Goal: Task Accomplishment & Management: Complete application form

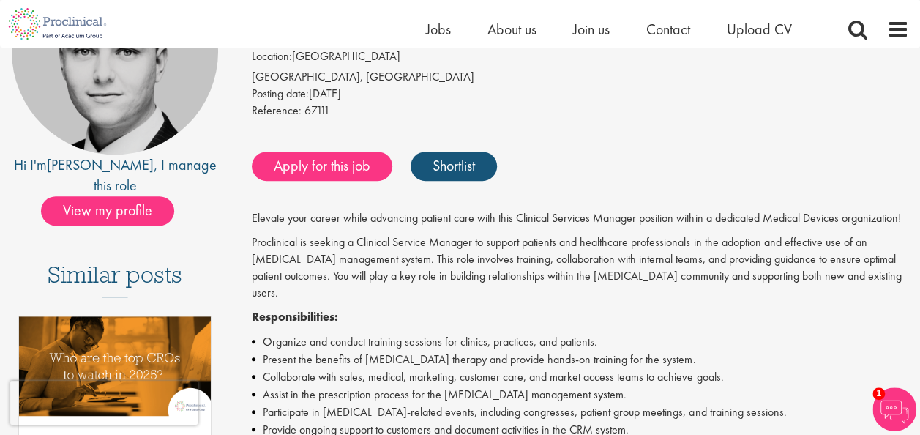
scroll to position [31, 0]
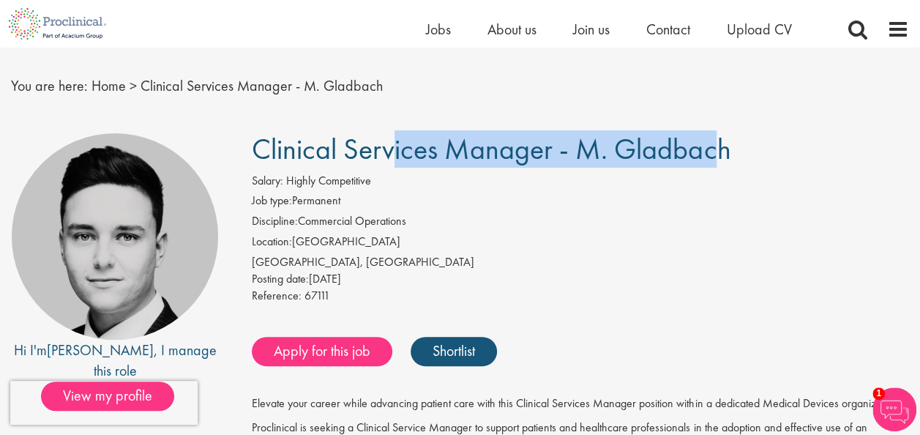
drag, startPoint x: 255, startPoint y: 136, endPoint x: 554, endPoint y: 148, distance: 299.6
click at [554, 148] on span "Clinical Services Manager - M. Gladbach" at bounding box center [491, 148] width 479 height 37
copy span "Clinical Services Manager"
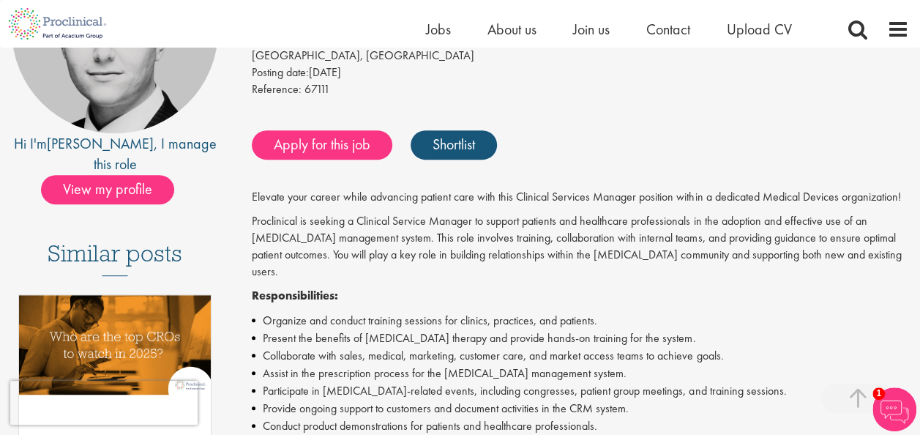
scroll to position [222, 0]
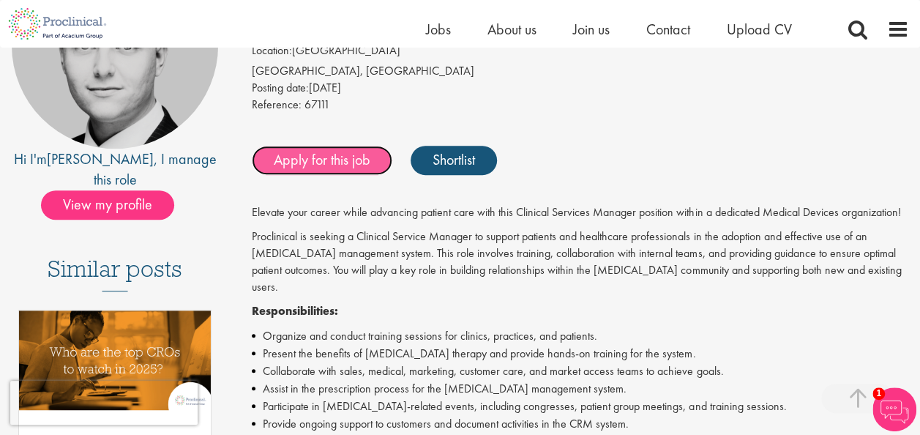
click at [366, 157] on link "Apply for this job" at bounding box center [322, 160] width 141 height 29
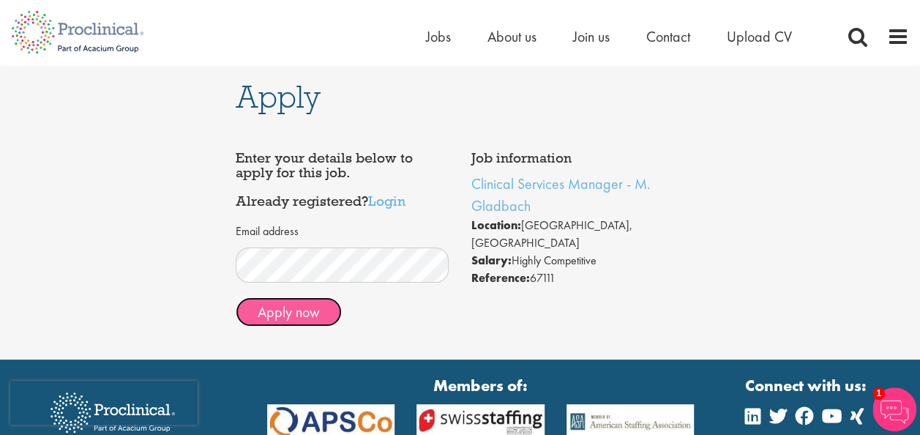
click at [293, 321] on button "Apply now" at bounding box center [289, 311] width 106 height 29
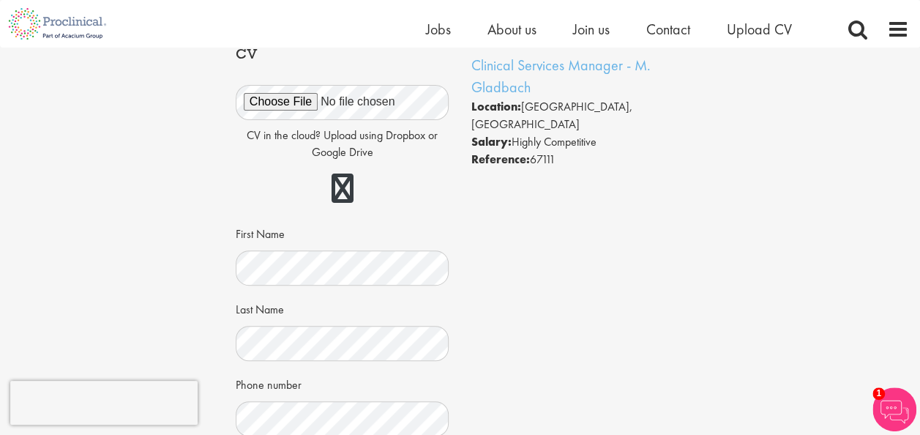
scroll to position [101, 0]
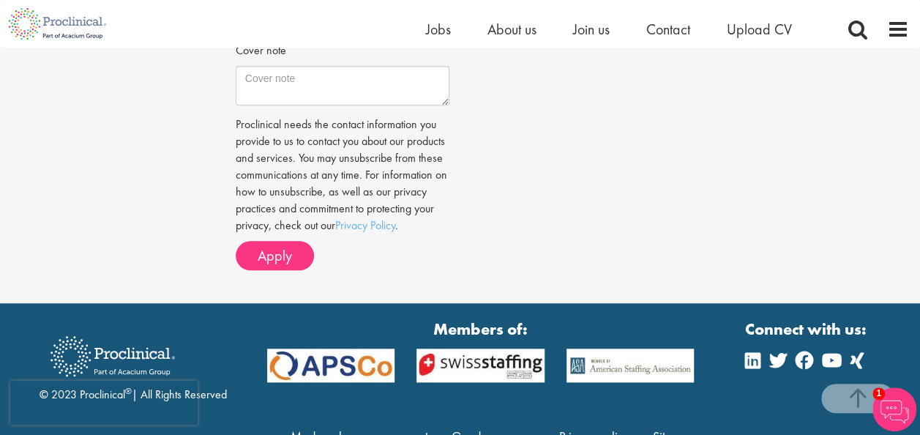
scroll to position [585, 0]
click at [261, 265] on span "Apply" at bounding box center [275, 255] width 34 height 19
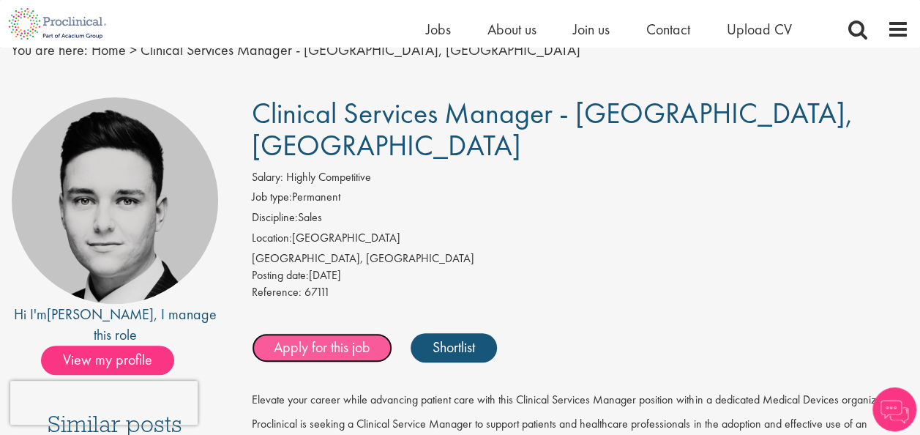
drag, startPoint x: 0, startPoint y: 0, endPoint x: 281, endPoint y: 353, distance: 451.0
click at [281, 353] on link "Apply for this job" at bounding box center [322, 347] width 141 height 29
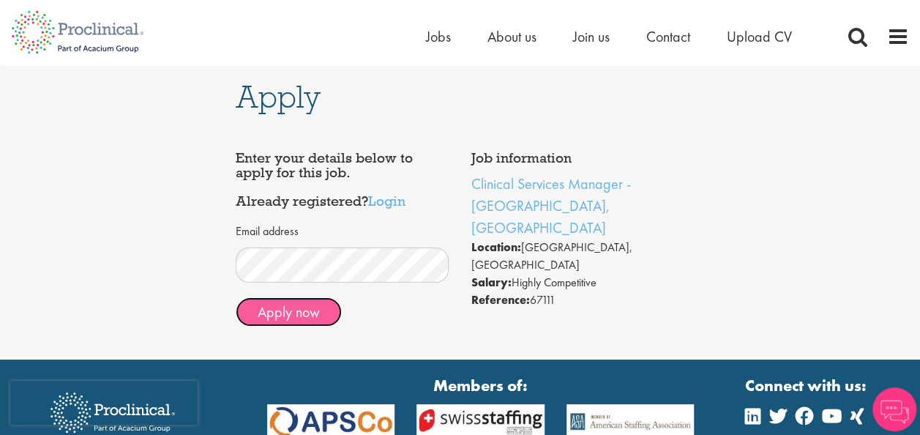
click at [270, 317] on button "Apply now" at bounding box center [289, 311] width 106 height 29
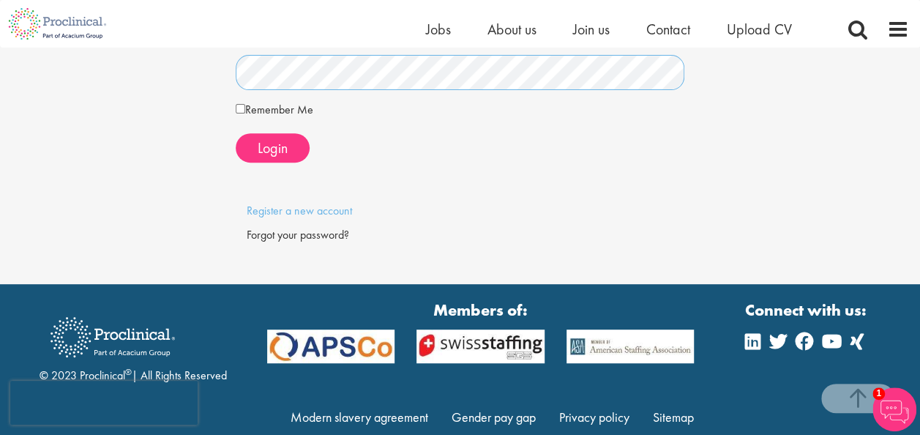
scroll to position [226, 0]
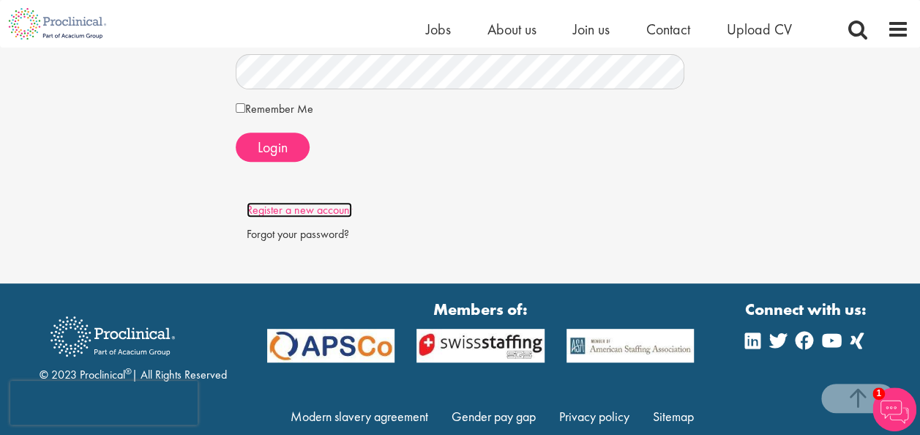
click at [326, 212] on link "Register a new account" at bounding box center [299, 209] width 105 height 15
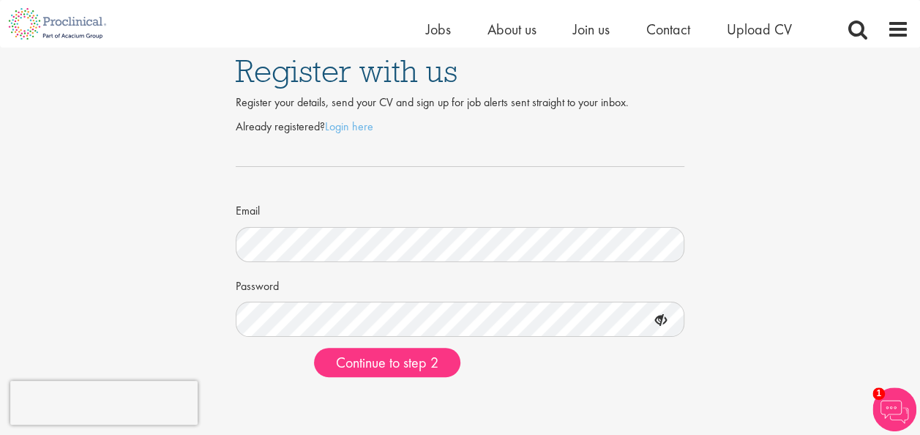
scroll to position [48, 0]
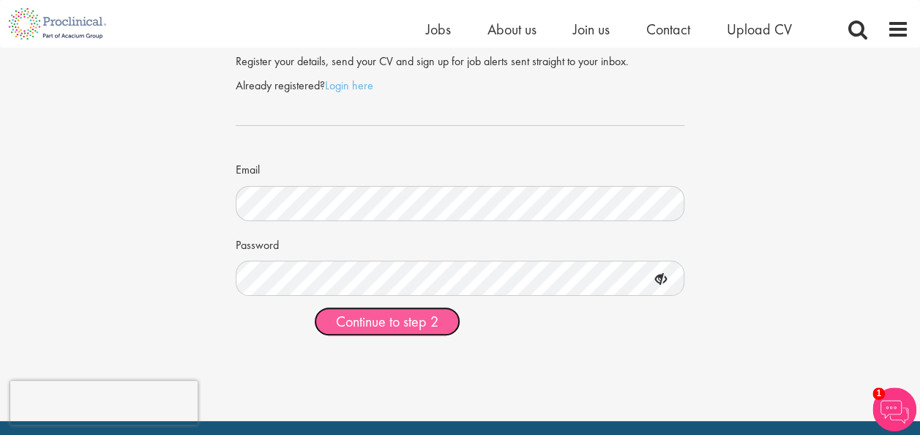
click at [367, 319] on span "Continue to step 2" at bounding box center [387, 321] width 102 height 19
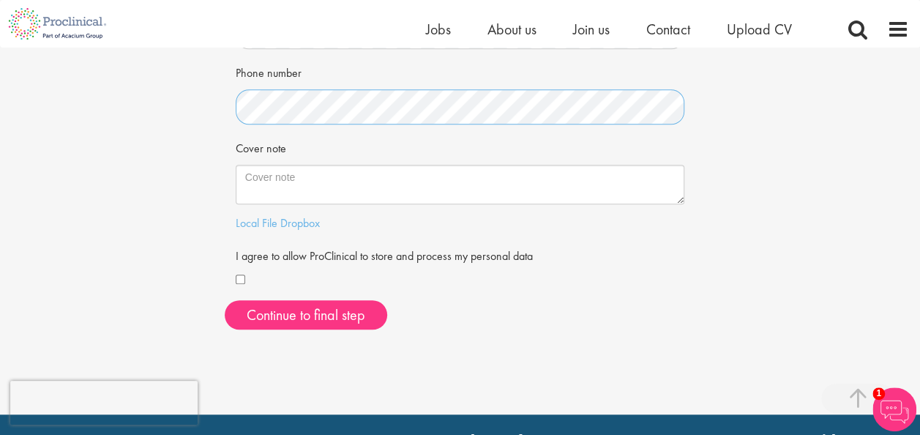
scroll to position [383, 0]
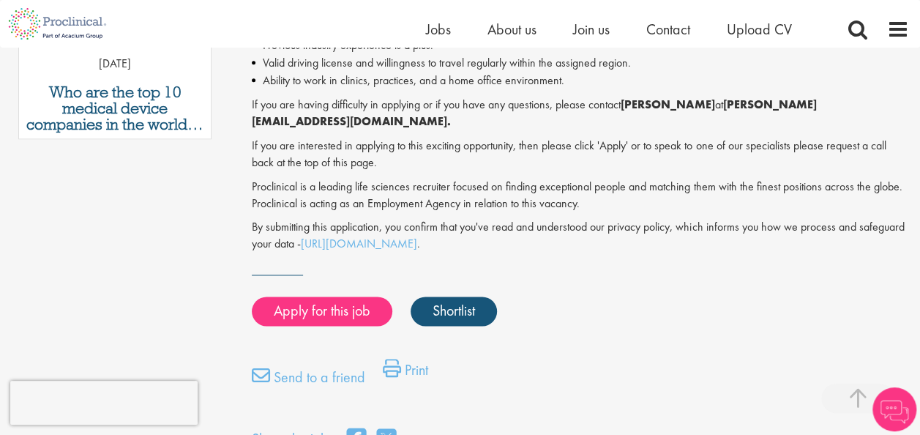
scroll to position [933, 0]
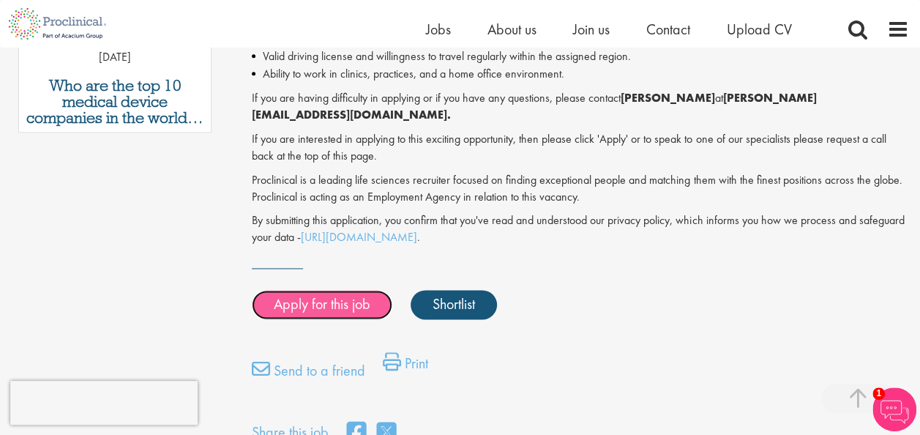
click at [334, 290] on link "Apply for this job" at bounding box center [322, 304] width 141 height 29
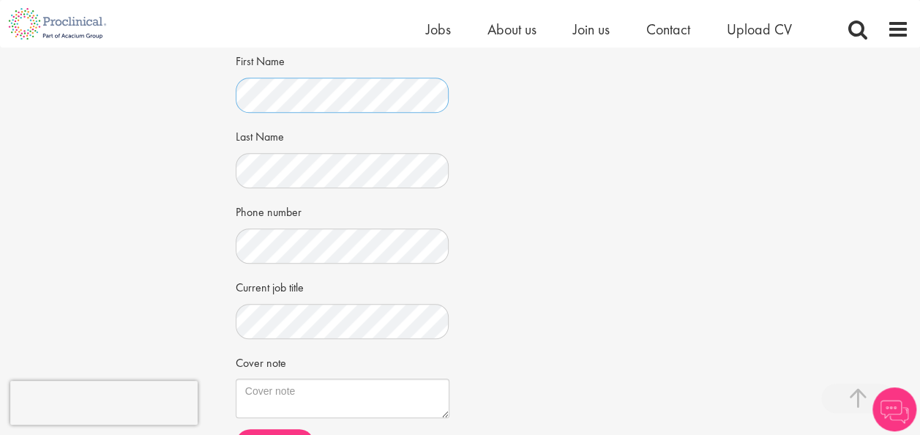
scroll to position [300, 0]
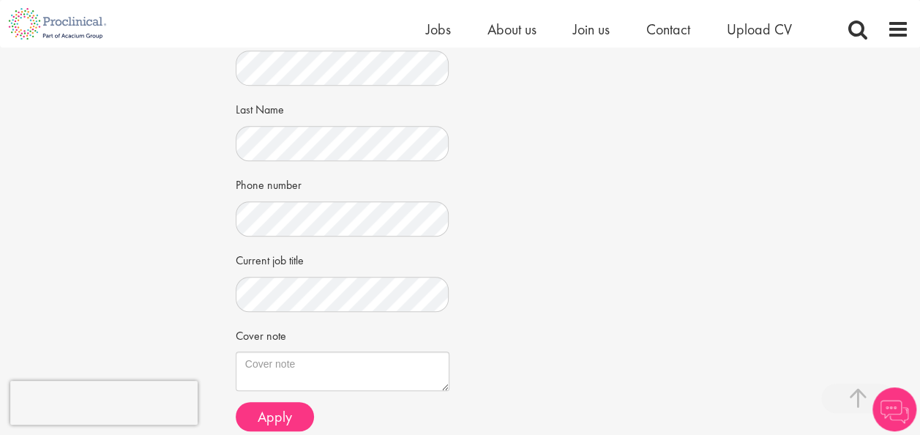
click at [278, 237] on div "CV in the cloud? Upload using Dropbox or Google Drive First Name Last Name Phon…" at bounding box center [343, 130] width 192 height 523
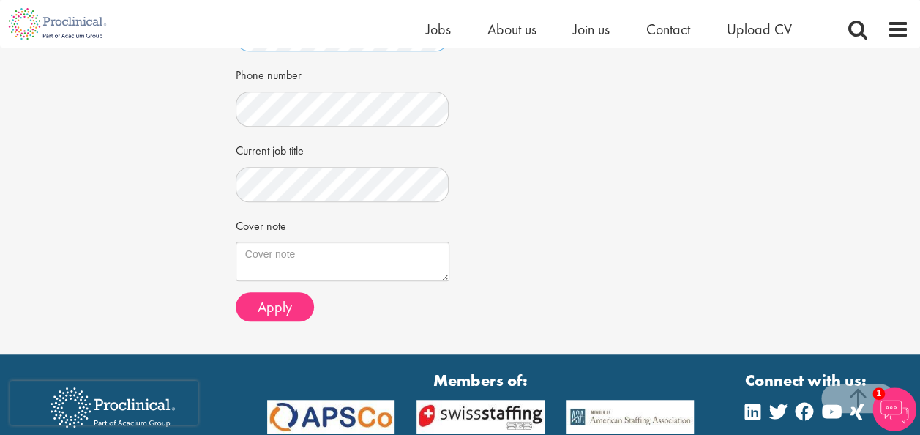
scroll to position [449, 0]
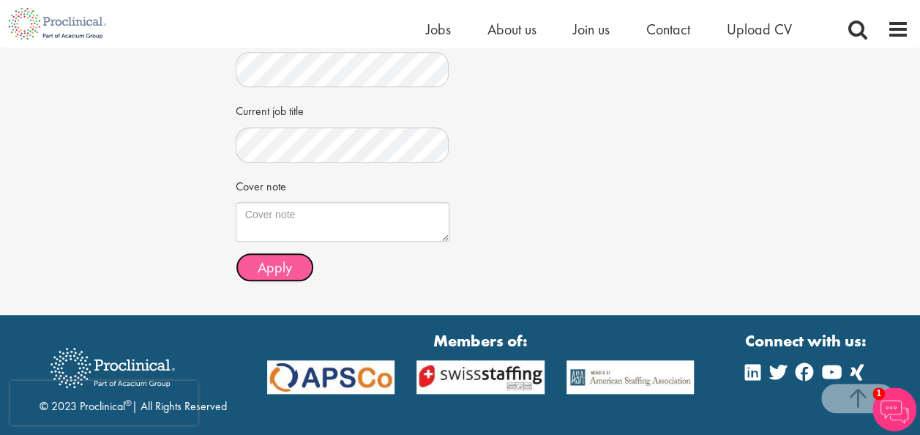
click at [282, 263] on span "Apply" at bounding box center [275, 267] width 34 height 19
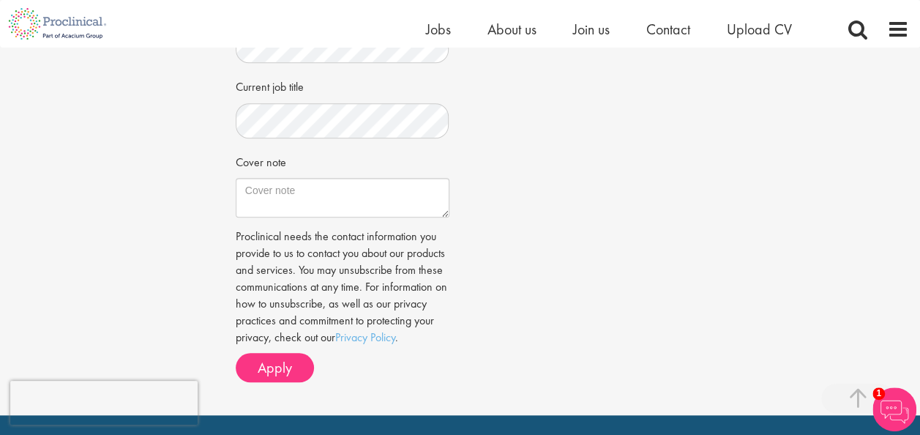
scroll to position [474, 0]
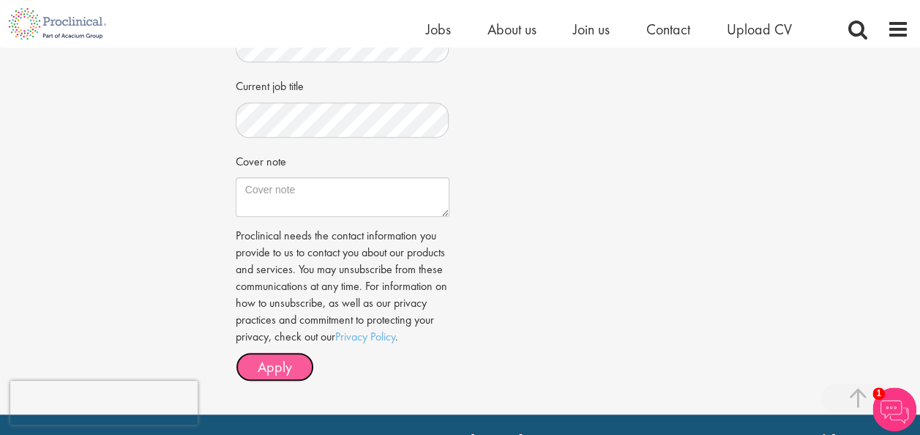
click at [282, 376] on span "Apply" at bounding box center [275, 366] width 34 height 19
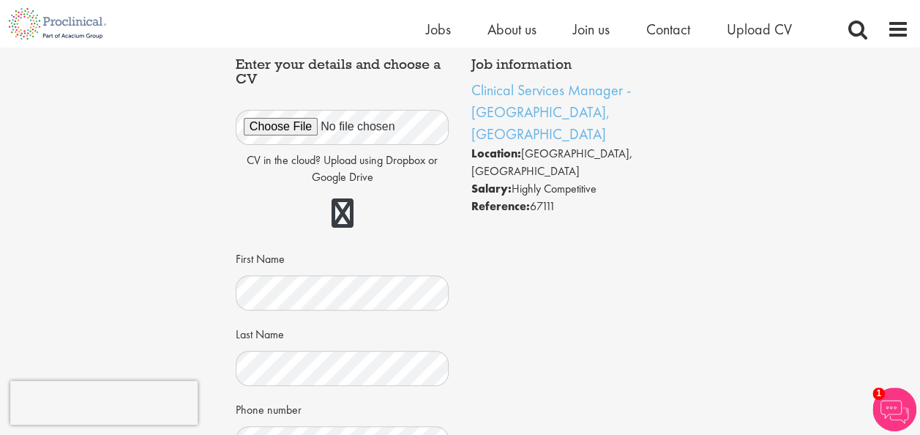
scroll to position [0, 0]
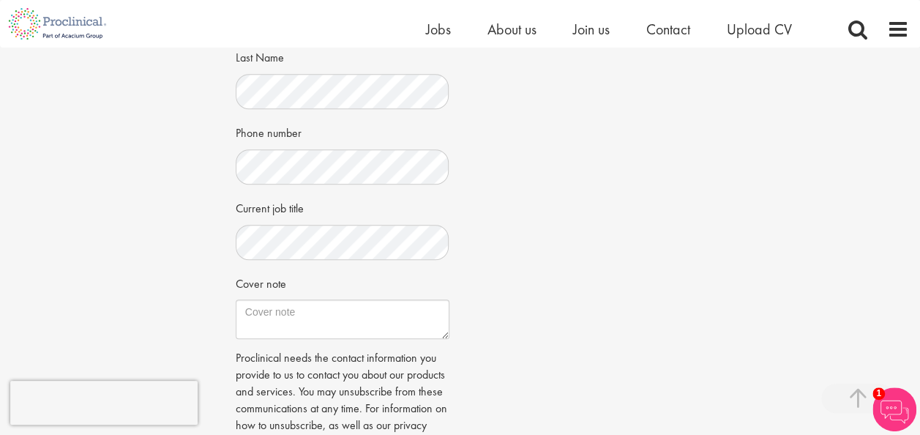
scroll to position [378, 0]
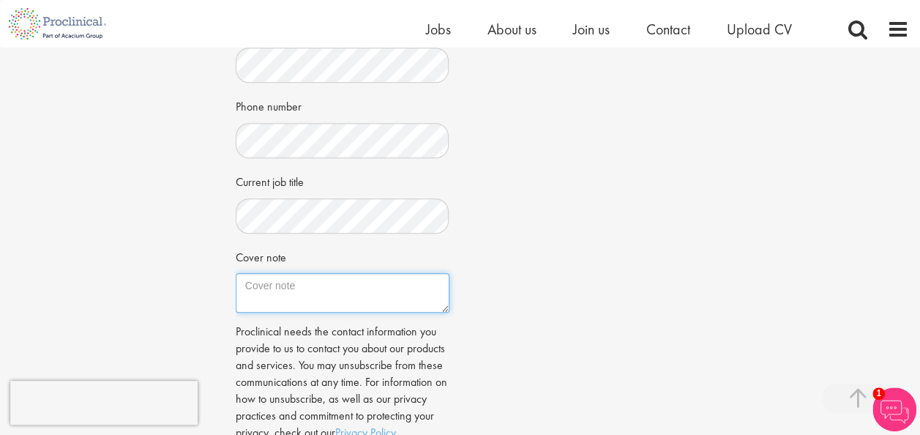
click at [359, 291] on textarea "Cover note" at bounding box center [343, 293] width 214 height 40
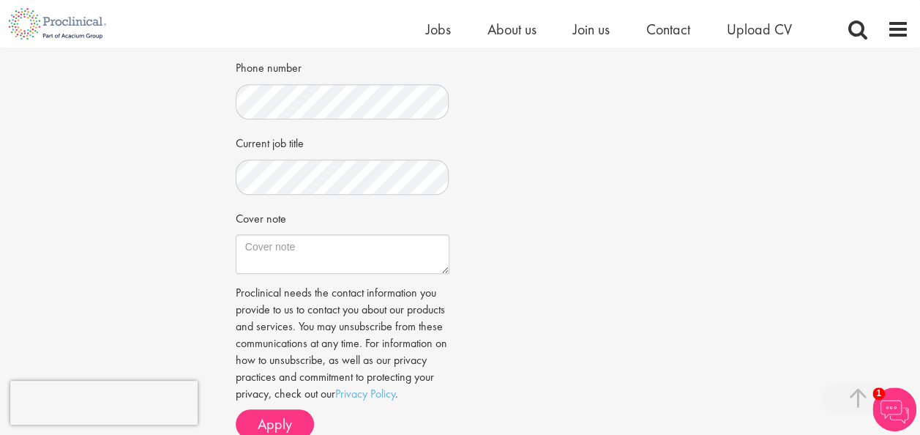
scroll to position [419, 0]
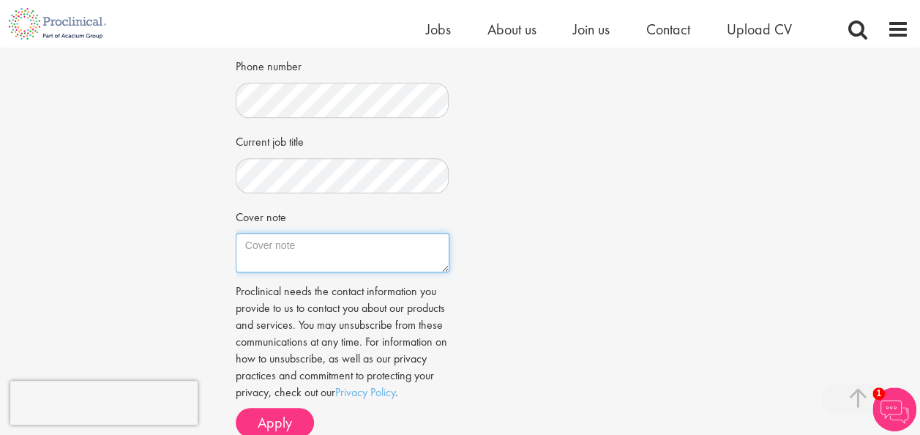
click at [303, 252] on textarea "Cover note" at bounding box center [343, 253] width 214 height 40
click at [274, 261] on textarea "Cover note" at bounding box center [343, 253] width 214 height 40
click at [286, 256] on textarea "Cover note" at bounding box center [343, 253] width 214 height 40
click at [337, 255] on textarea "Cover note" at bounding box center [343, 253] width 214 height 40
paste textarea "Sehr geehrte Damen und Herren, Durch die Empfehlung von Herrn Timo Hollenberg (…"
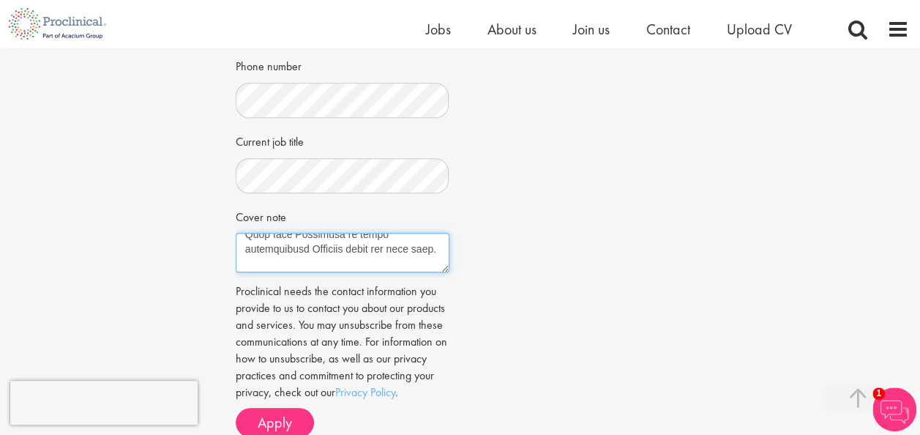
scroll to position [871, 0]
click at [246, 261] on textarea "Cover note" at bounding box center [343, 253] width 214 height 40
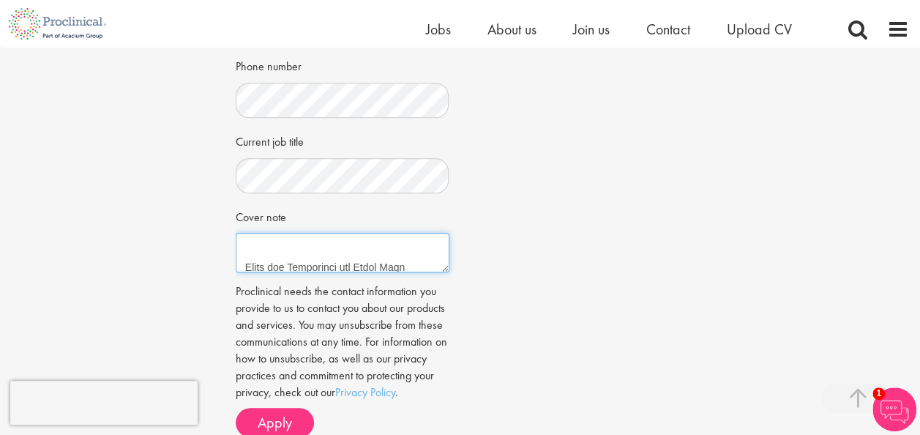
scroll to position [0, 0]
click at [265, 261] on textarea "Cover note" at bounding box center [343, 253] width 214 height 40
click at [250, 263] on textarea "Cover note" at bounding box center [343, 253] width 214 height 40
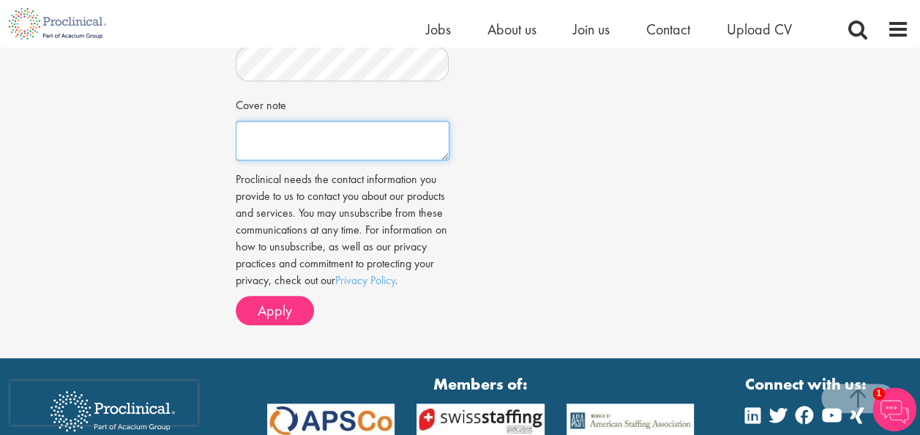
scroll to position [201, 0]
click at [250, 136] on textarea "Cover note" at bounding box center [343, 141] width 214 height 40
click at [268, 146] on textarea "Cover note" at bounding box center [343, 141] width 214 height 40
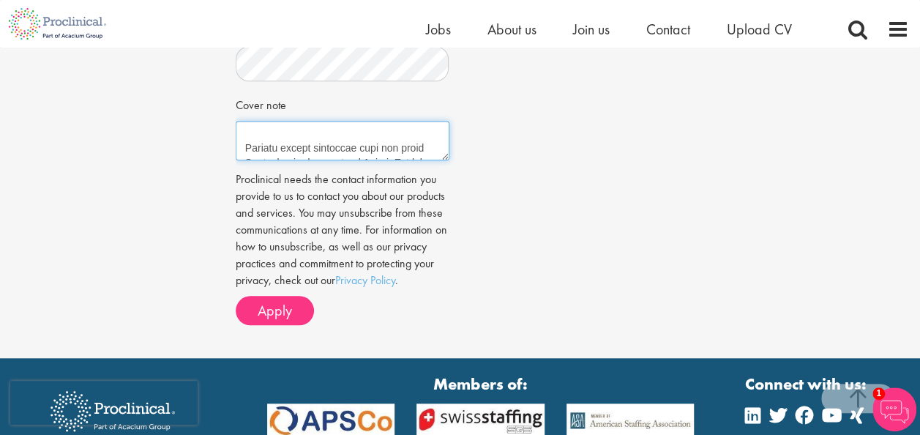
click at [244, 147] on textarea "Cover note" at bounding box center [343, 141] width 214 height 40
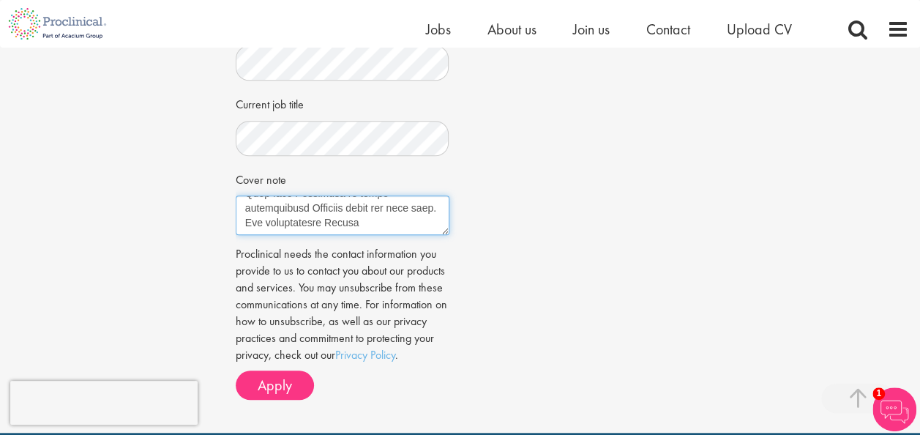
scroll to position [470, 0]
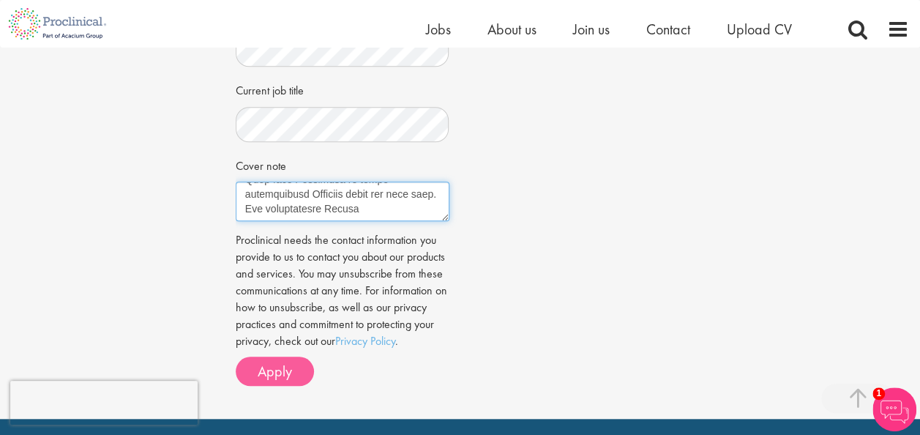
type textarea "Sehr geehrte Damen und Herren, durch die Empfehlung von Herrn Timo Hollenberg (…"
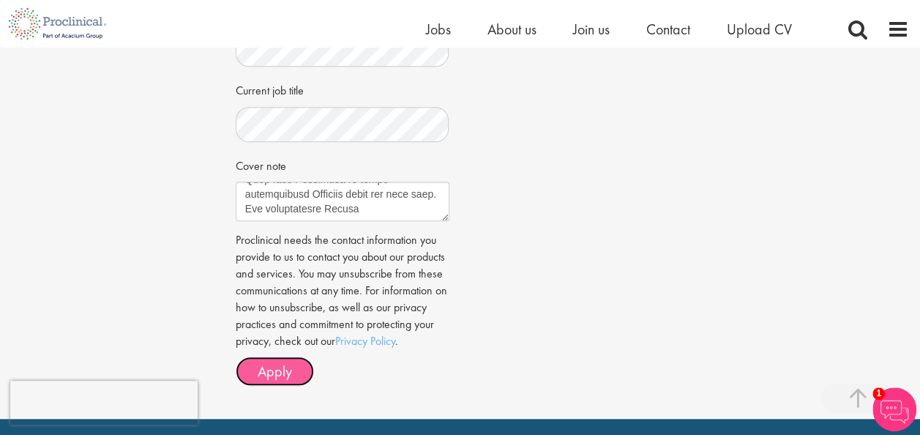
click at [280, 379] on span "Apply" at bounding box center [275, 371] width 34 height 19
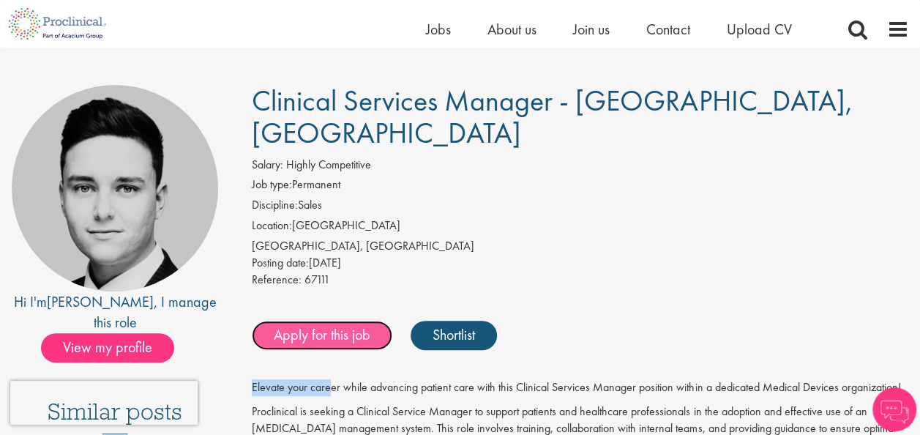
drag, startPoint x: 0, startPoint y: 0, endPoint x: 306, endPoint y: 325, distance: 446.3
click at [306, 325] on link "Apply for this job" at bounding box center [322, 335] width 141 height 29
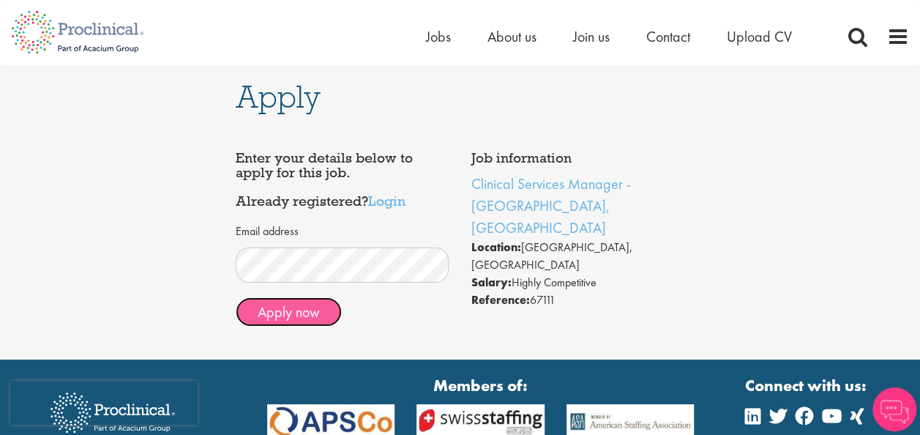
click at [296, 312] on button "Apply now" at bounding box center [289, 311] width 106 height 29
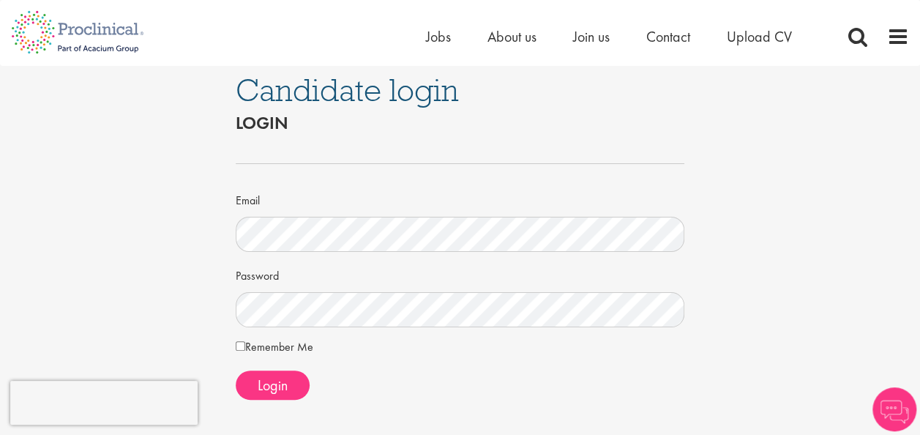
scroll to position [6, 0]
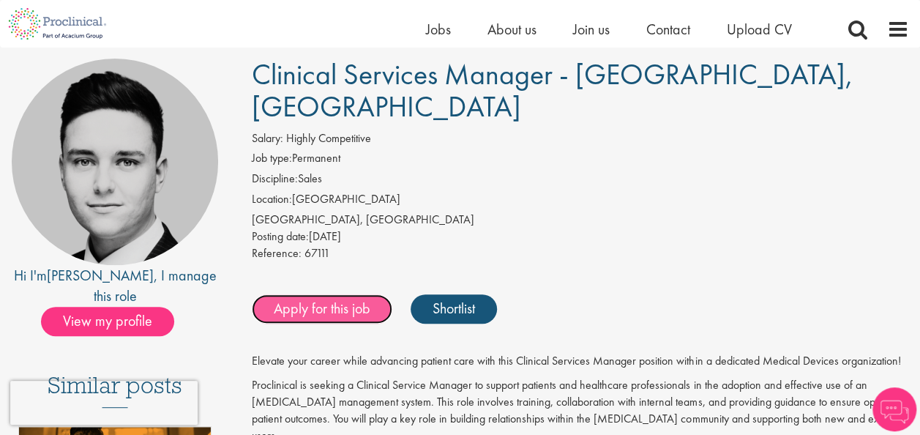
click at [350, 309] on link "Apply for this job" at bounding box center [322, 308] width 141 height 29
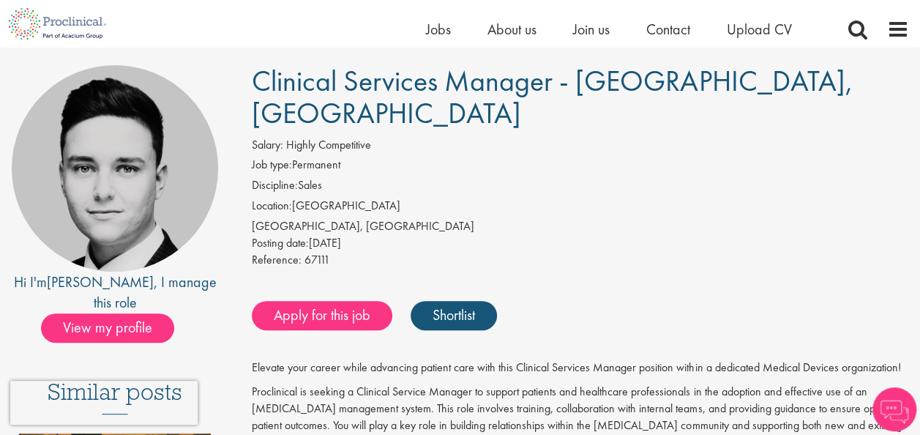
scroll to position [127, 0]
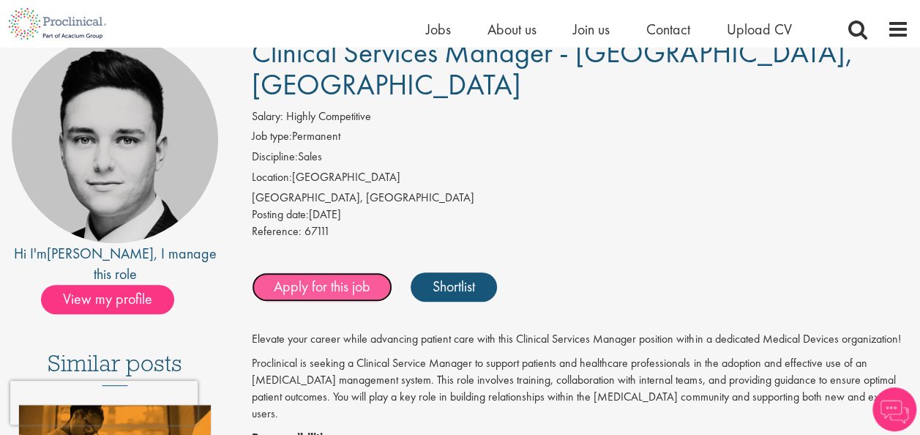
click at [334, 295] on link "Apply for this job" at bounding box center [322, 286] width 141 height 29
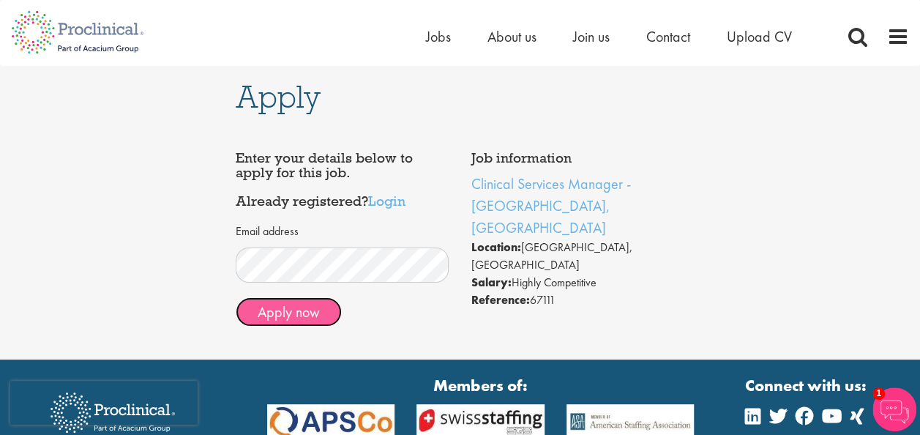
click at [310, 307] on button "Apply now" at bounding box center [289, 311] width 106 height 29
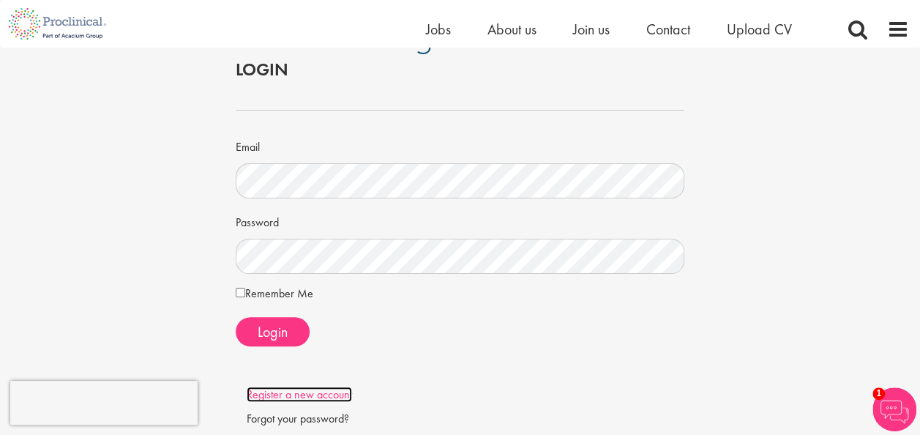
click at [318, 392] on link "Register a new account" at bounding box center [299, 393] width 105 height 15
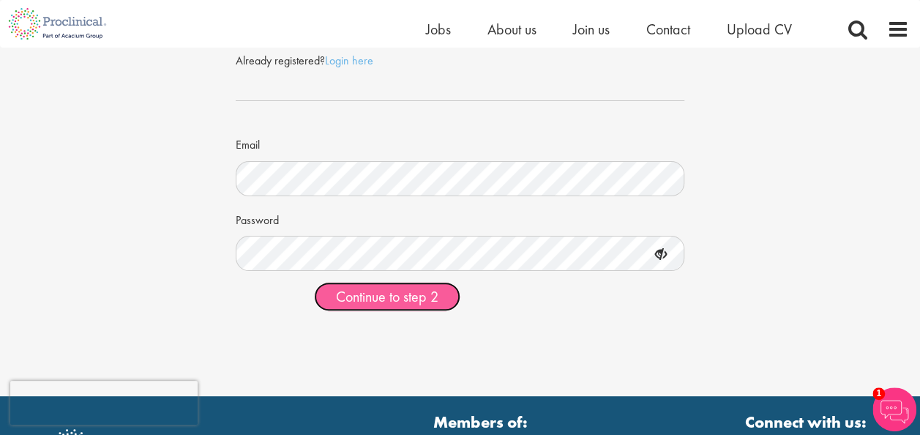
click at [394, 299] on span "Continue to step 2" at bounding box center [387, 296] width 102 height 19
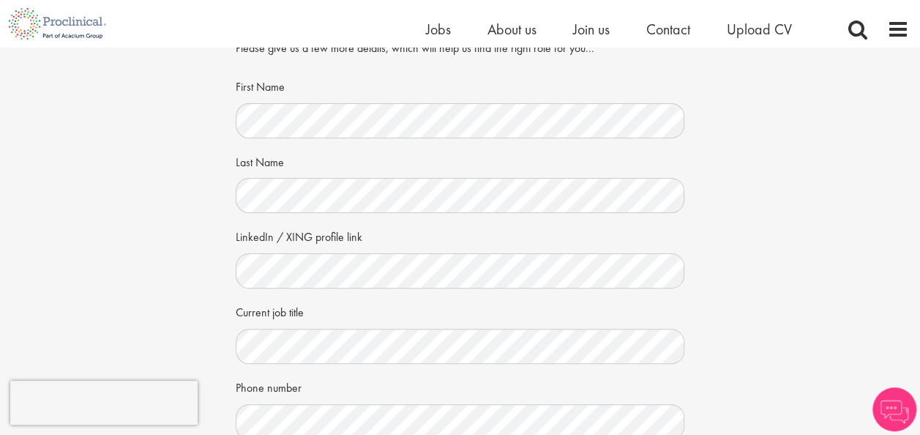
click at [372, 100] on div "First Name" at bounding box center [460, 106] width 449 height 64
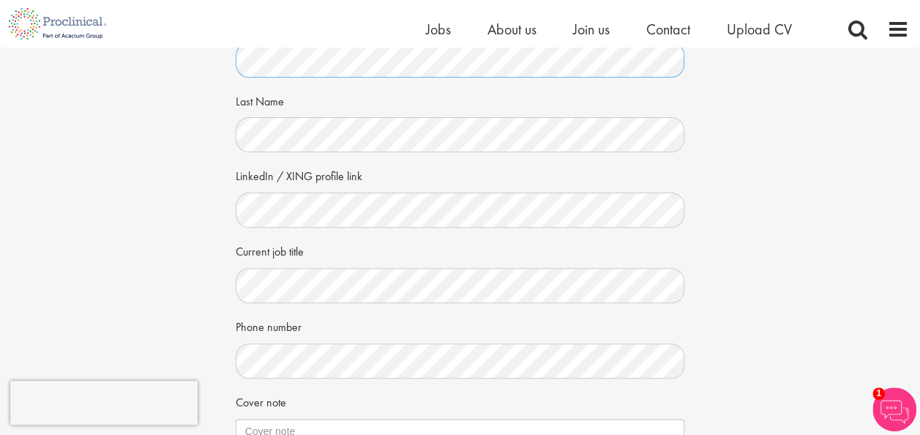
scroll to position [123, 0]
click at [205, 183] on div "Your personal details Please give us a few more details, which will help us fin…" at bounding box center [460, 260] width 942 height 670
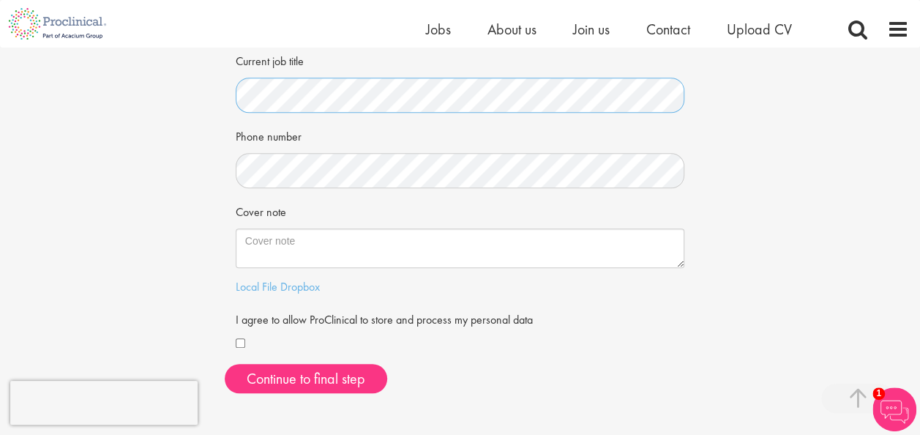
scroll to position [321, 0]
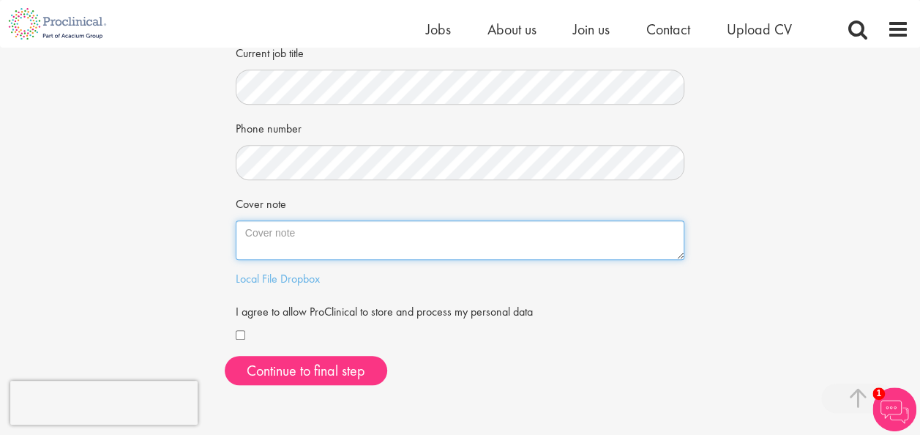
click at [315, 240] on textarea "Cover note" at bounding box center [460, 240] width 449 height 40
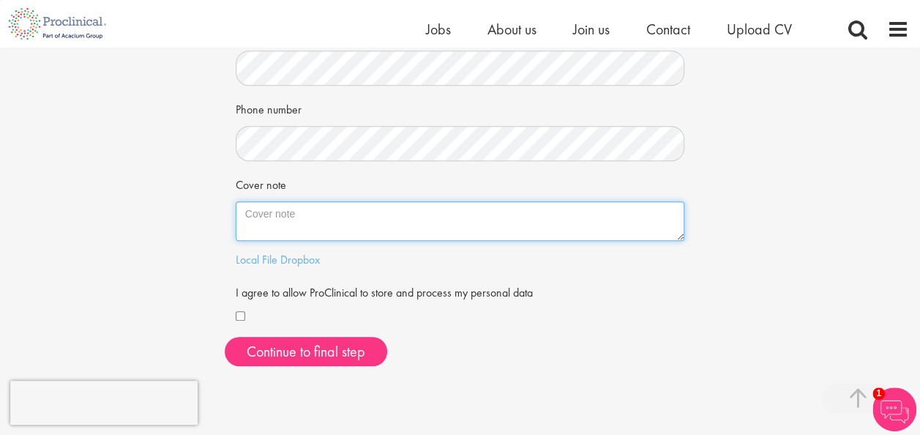
scroll to position [343, 0]
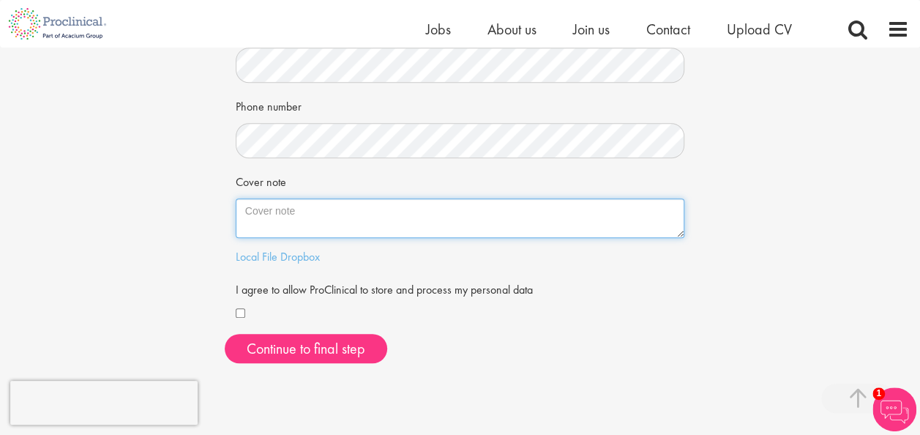
click at [331, 220] on textarea "Cover note" at bounding box center [460, 218] width 449 height 40
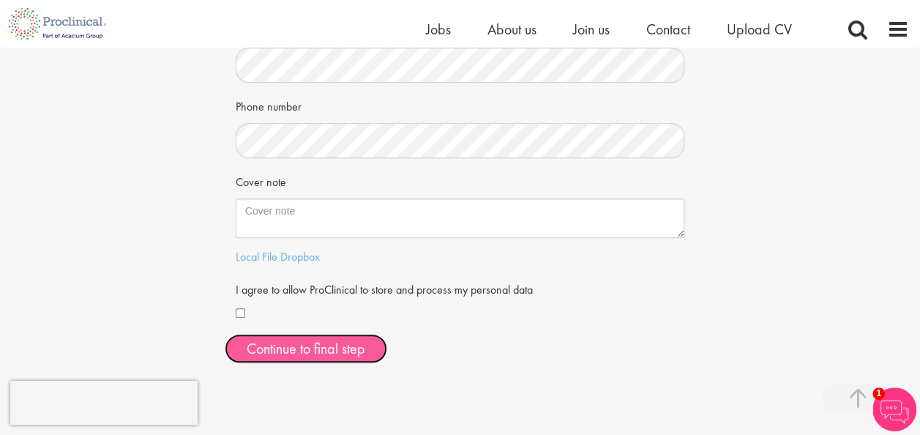
click at [318, 338] on button "Continue to final step" at bounding box center [306, 348] width 162 height 29
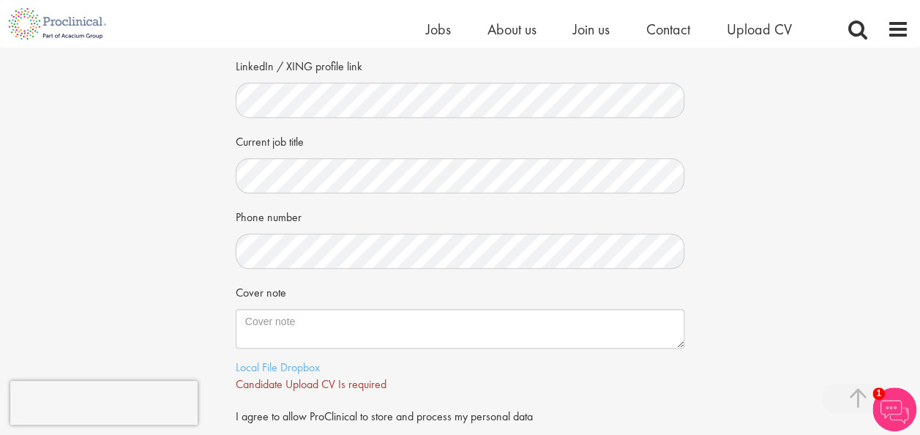
scroll to position [320, 0]
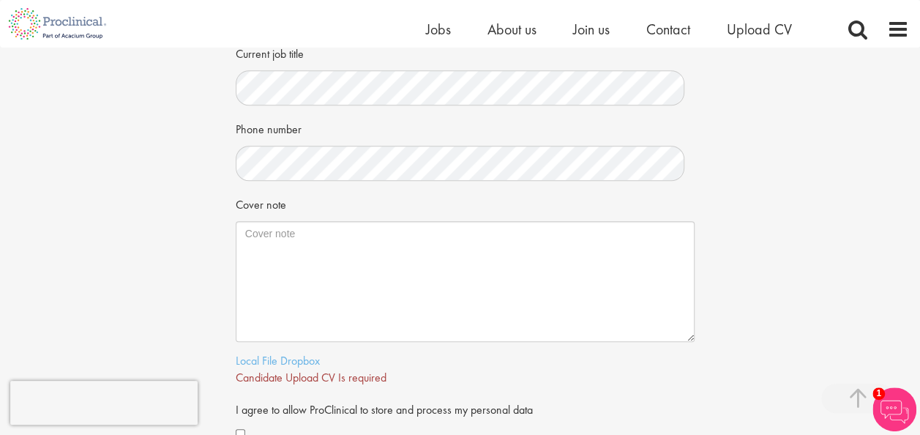
drag, startPoint x: 679, startPoint y: 256, endPoint x: 689, endPoint y: 338, distance: 82.6
click at [689, 338] on textarea "Cover note" at bounding box center [465, 281] width 459 height 121
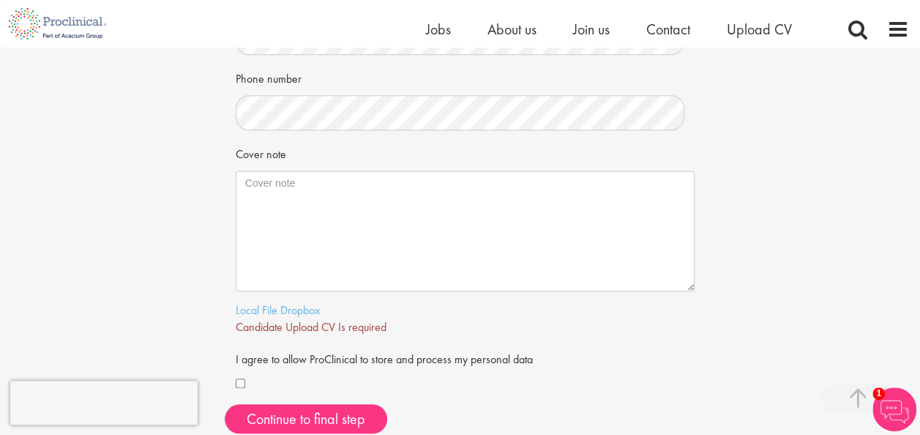
scroll to position [378, 0]
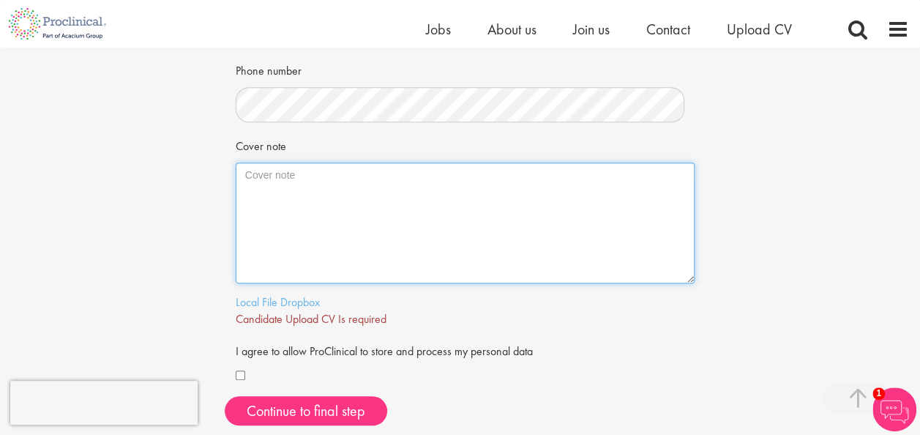
click at [350, 206] on textarea "Cover note" at bounding box center [465, 222] width 459 height 121
paste textarea "Lore ipsumdo Sitam con Adipis, Elits doe Temporinci utl Etdol Magn Aliquaenim (…"
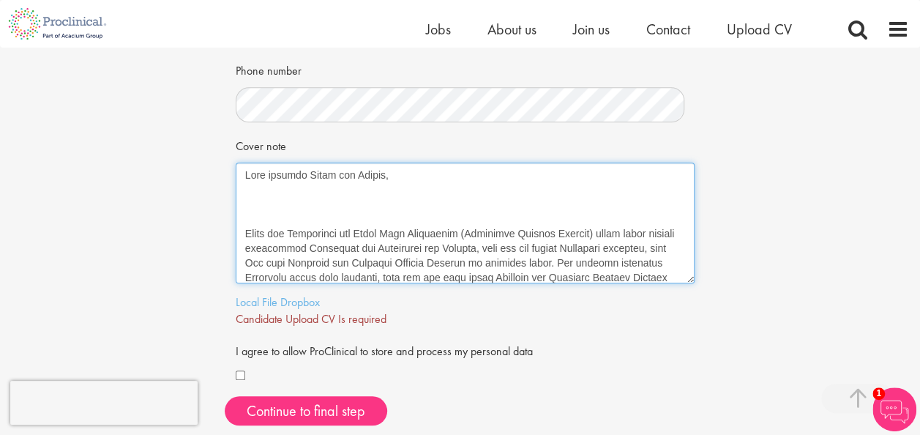
scroll to position [424, 0]
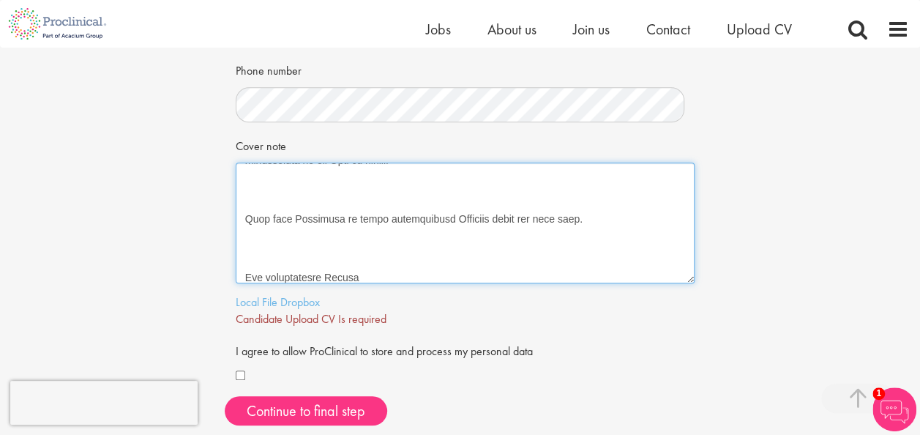
click at [318, 240] on textarea "Cover note" at bounding box center [465, 222] width 459 height 121
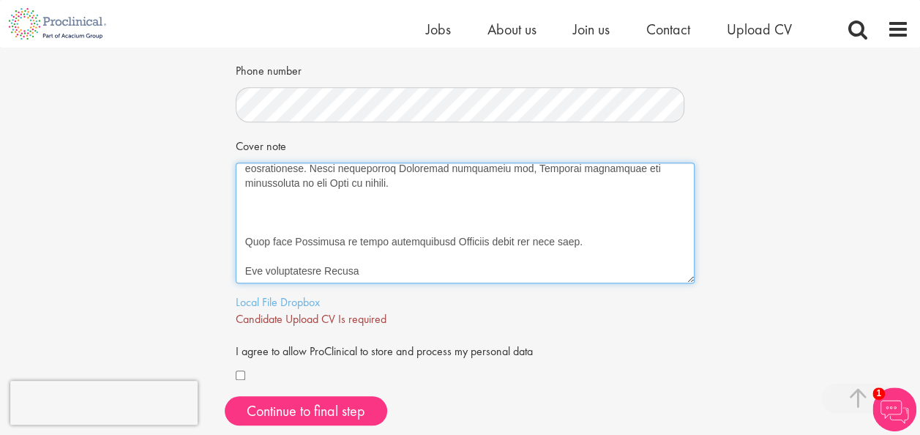
scroll to position [401, 0]
click at [277, 225] on textarea "Cover note" at bounding box center [465, 222] width 459 height 121
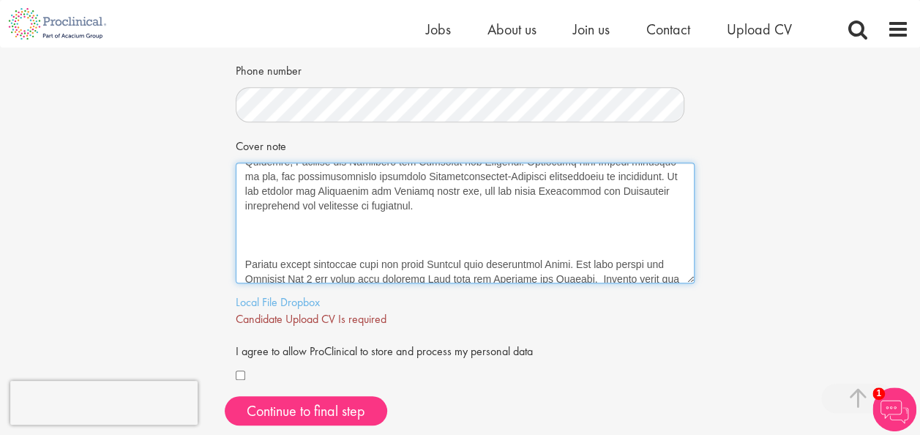
scroll to position [258, 0]
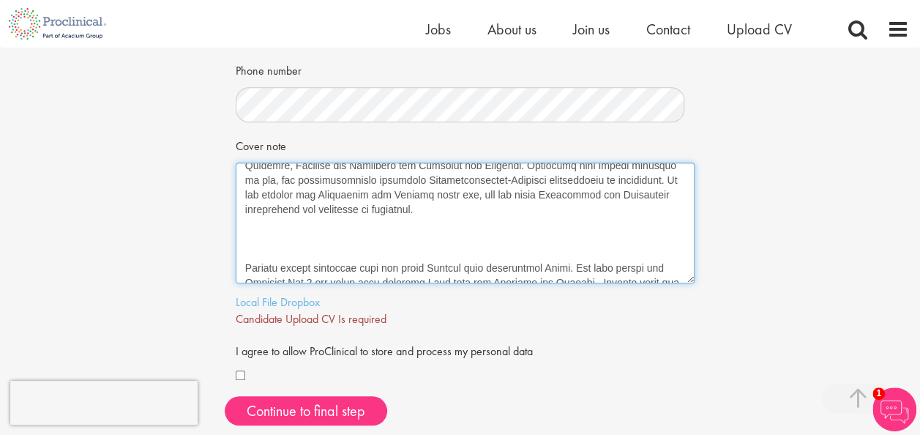
click at [267, 244] on textarea "Cover note" at bounding box center [465, 222] width 459 height 121
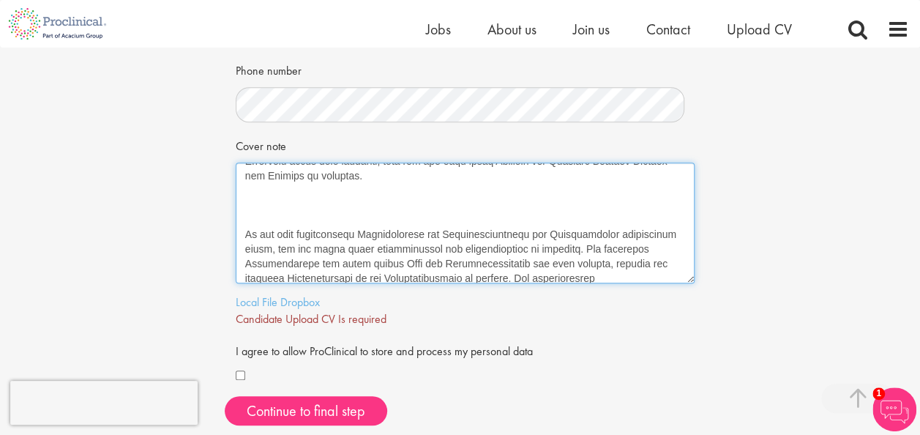
scroll to position [116, 0]
click at [275, 222] on textarea "Cover note" at bounding box center [465, 222] width 459 height 121
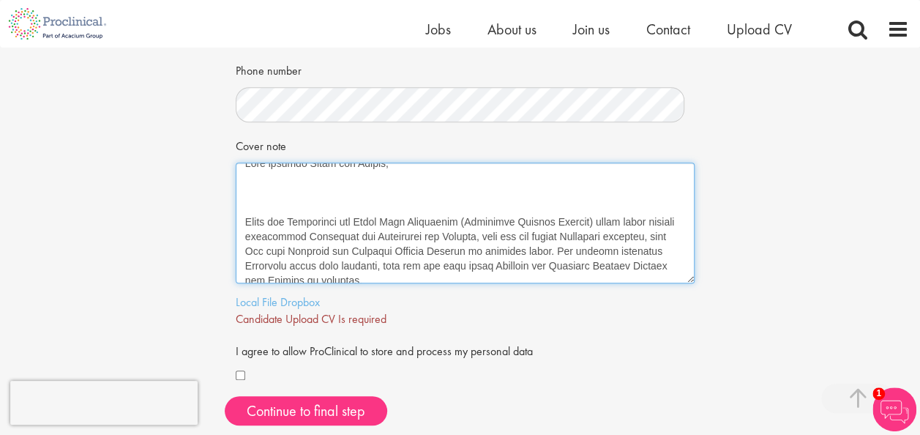
scroll to position [0, 0]
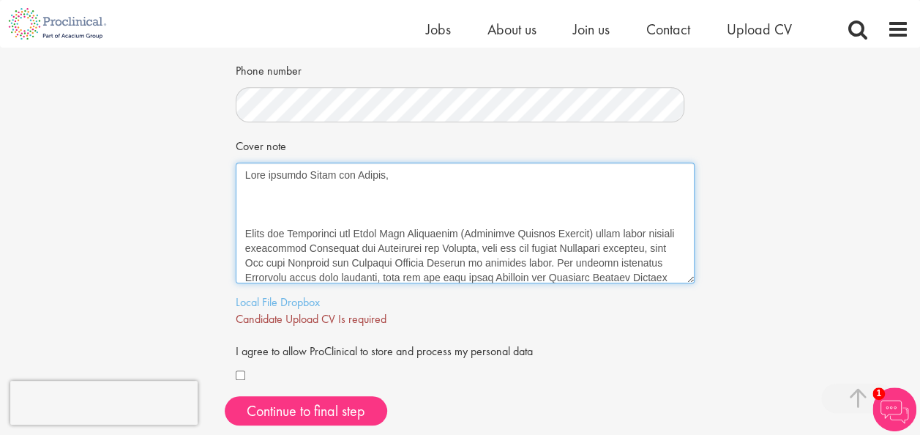
click at [275, 222] on textarea "Cover note" at bounding box center [465, 222] width 459 height 121
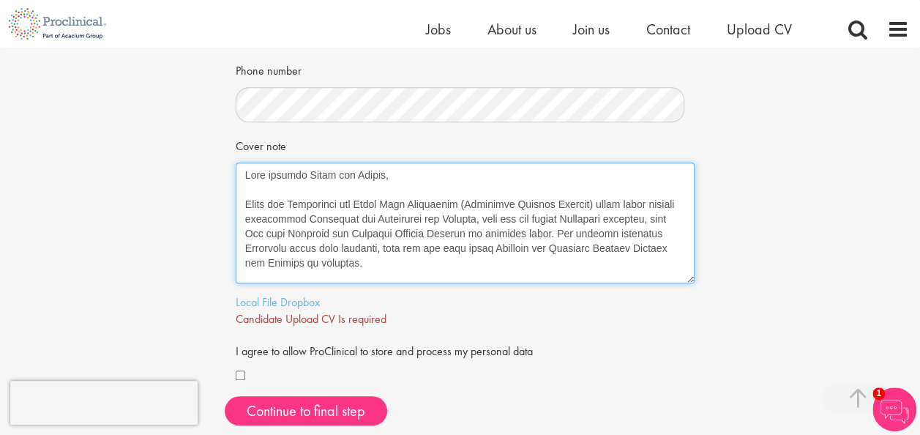
click at [250, 202] on textarea "Cover note" at bounding box center [465, 222] width 459 height 121
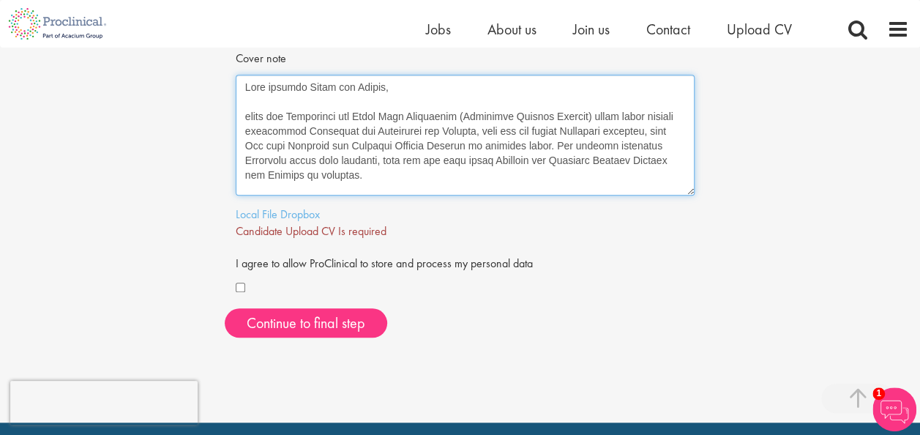
scroll to position [467, 0]
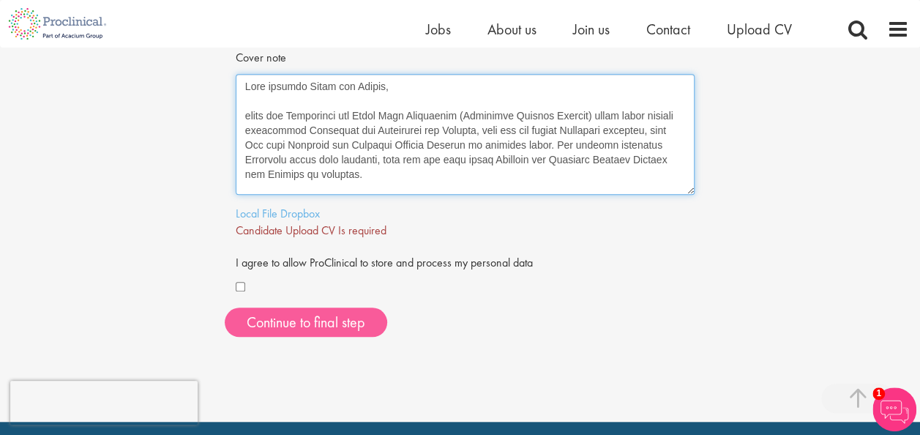
type textarea "Sehr geehrte Damen und Herren, durch die Empfehlung von Herrn Timo Hollenberg (…"
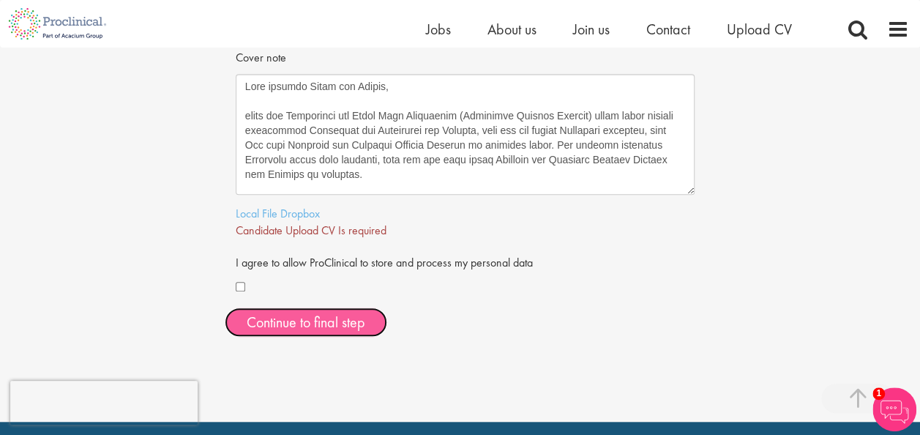
click at [351, 321] on span "Continue to final step" at bounding box center [306, 322] width 119 height 19
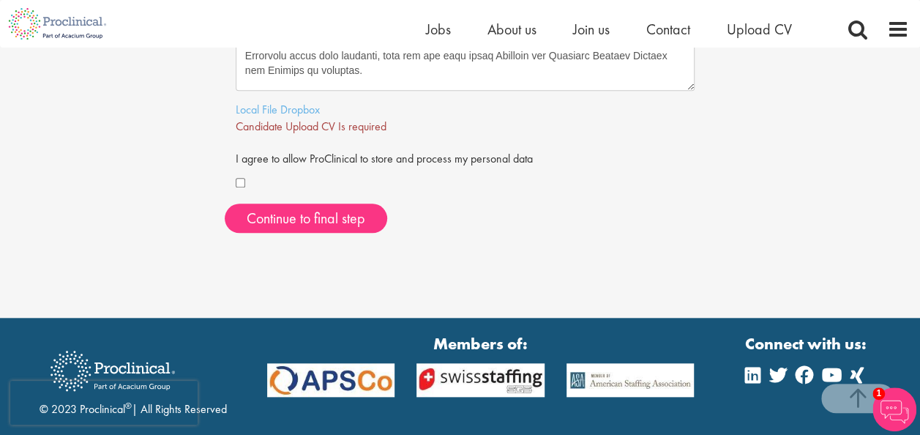
scroll to position [554, 0]
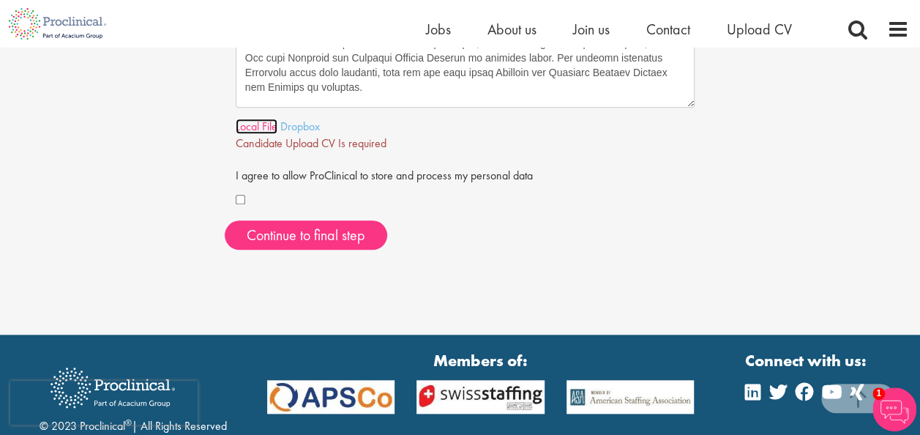
click at [272, 128] on link "Local File" at bounding box center [257, 126] width 42 height 15
click at [262, 124] on link "Local File" at bounding box center [257, 126] width 42 height 15
click at [251, 126] on link "Local File" at bounding box center [257, 126] width 42 height 15
click at [307, 127] on link "Dropbox" at bounding box center [300, 126] width 40 height 15
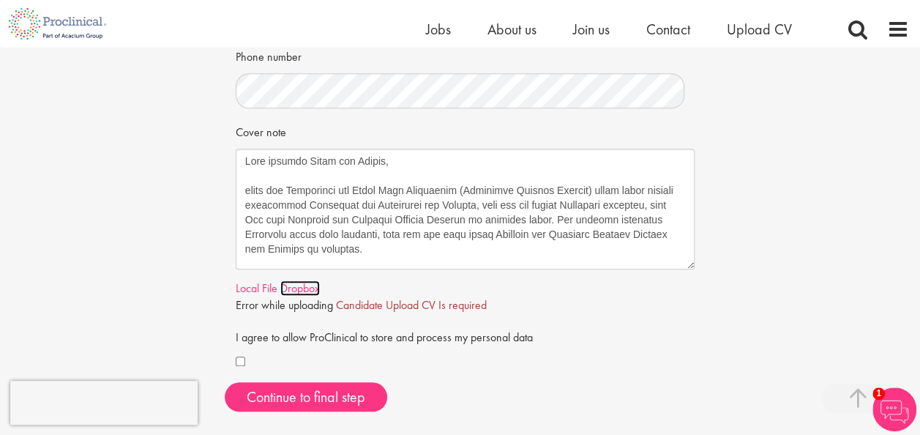
scroll to position [509, 0]
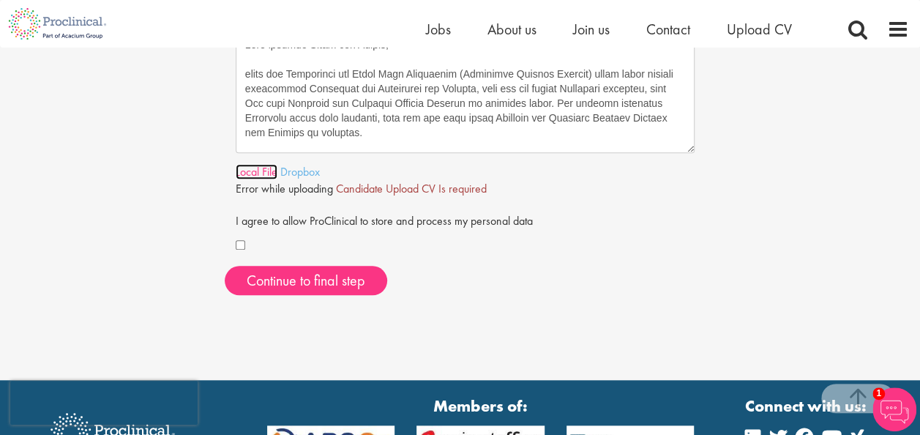
click at [244, 168] on link "Local File" at bounding box center [257, 171] width 42 height 15
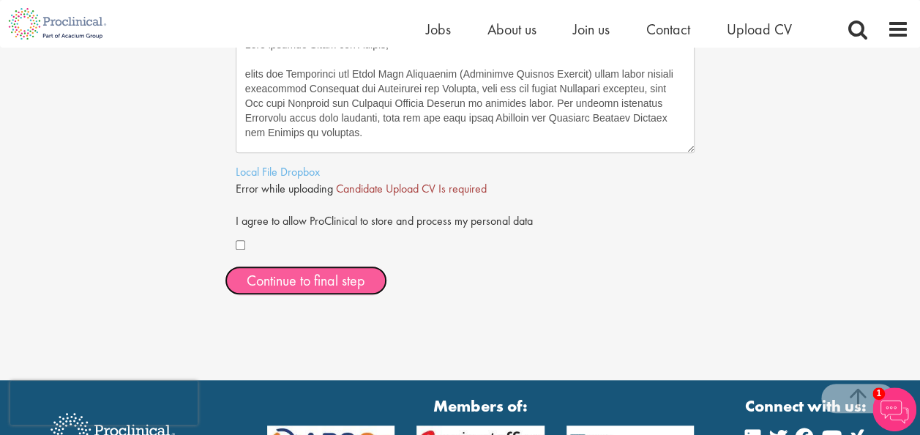
click at [293, 281] on span "Continue to final step" at bounding box center [306, 280] width 119 height 19
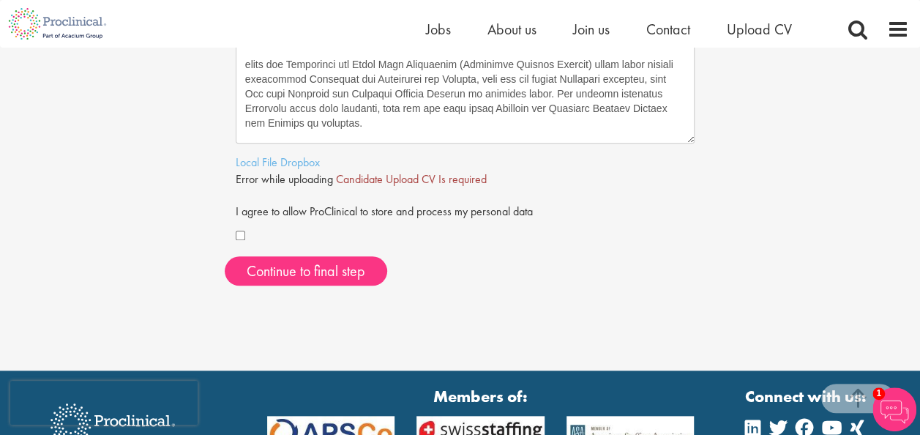
scroll to position [519, 0]
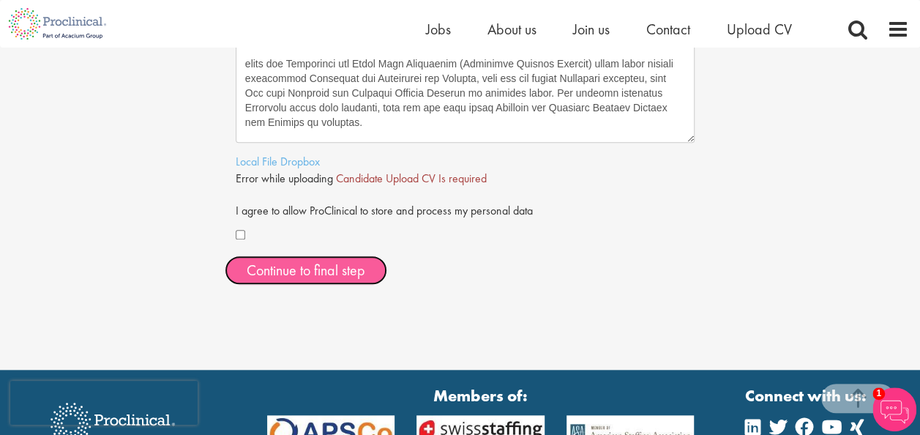
click at [265, 268] on span "Continue to final step" at bounding box center [306, 270] width 119 height 19
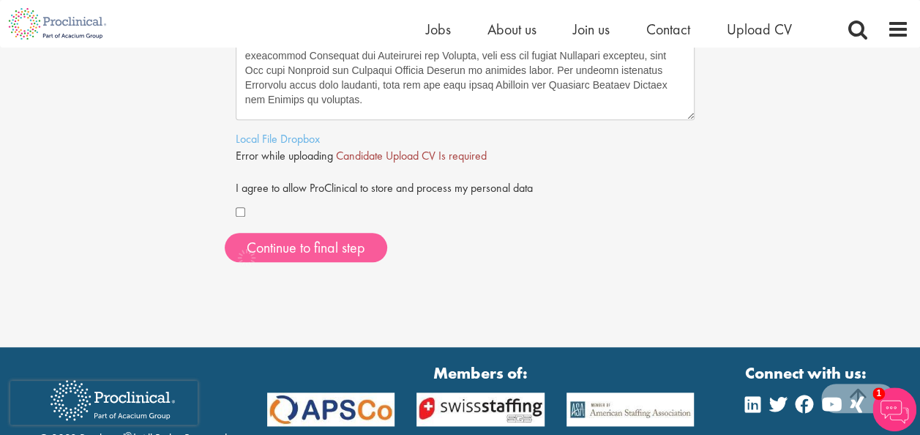
scroll to position [543, 0]
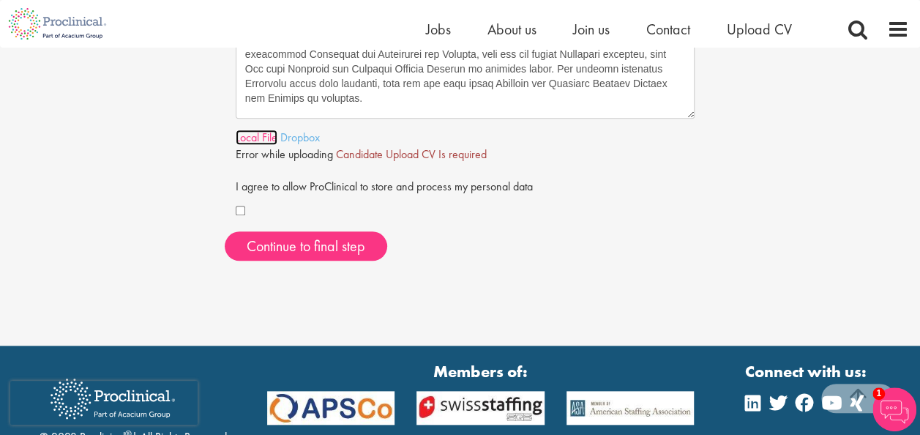
click at [263, 140] on link "Local File" at bounding box center [257, 137] width 42 height 15
click at [302, 135] on link "Dropbox" at bounding box center [300, 137] width 40 height 15
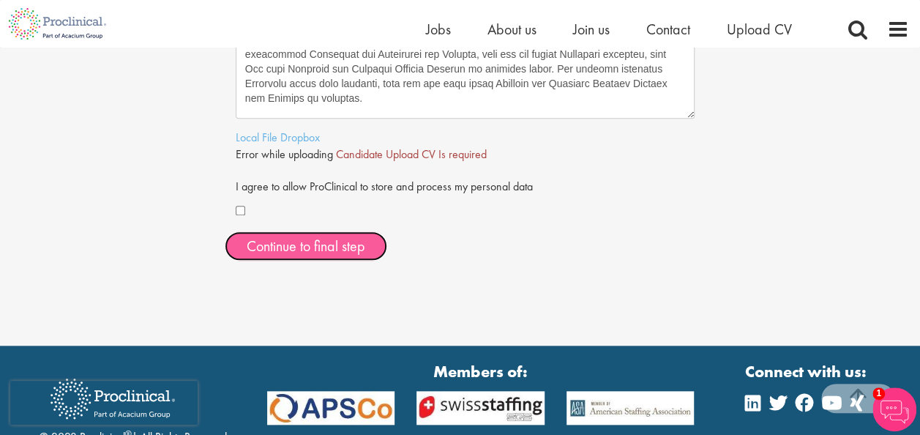
click at [335, 239] on span "Continue to final step" at bounding box center [306, 245] width 119 height 19
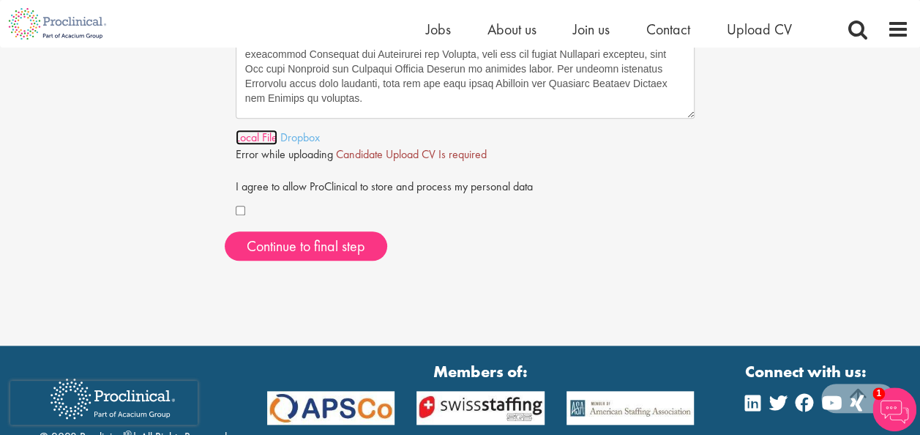
click at [263, 138] on link "Local File" at bounding box center [257, 137] width 42 height 15
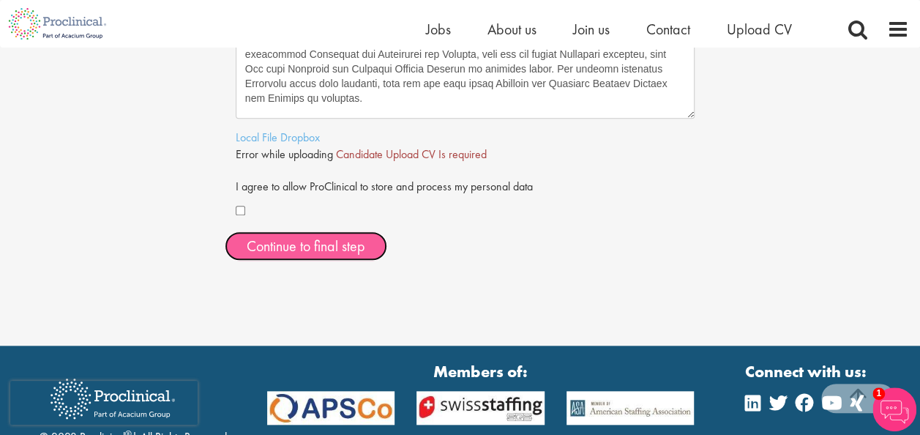
click at [306, 247] on span "Continue to final step" at bounding box center [306, 245] width 119 height 19
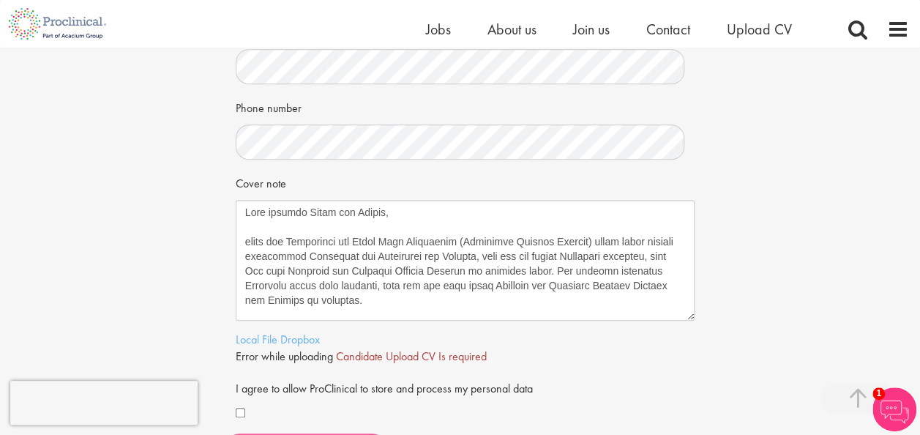
scroll to position [341, 0]
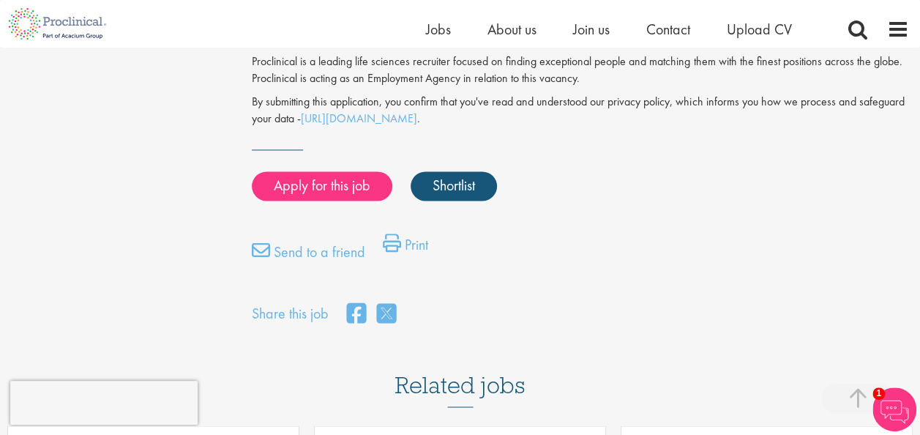
scroll to position [1052, 0]
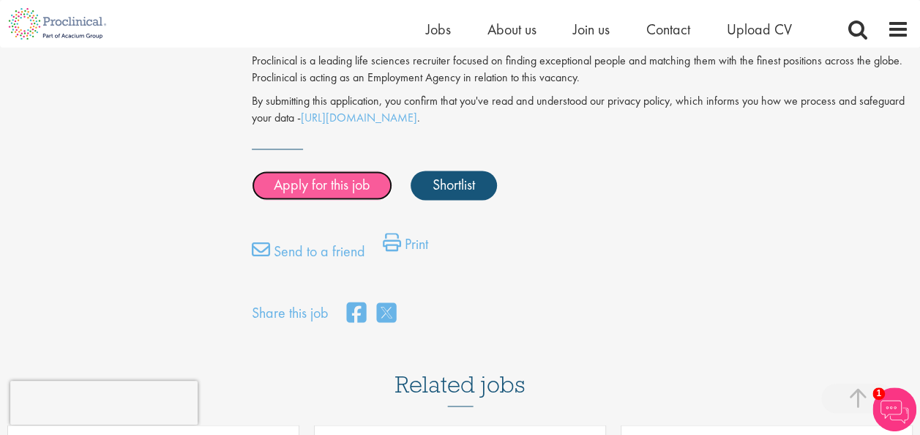
click at [342, 171] on link "Apply for this job" at bounding box center [322, 185] width 141 height 29
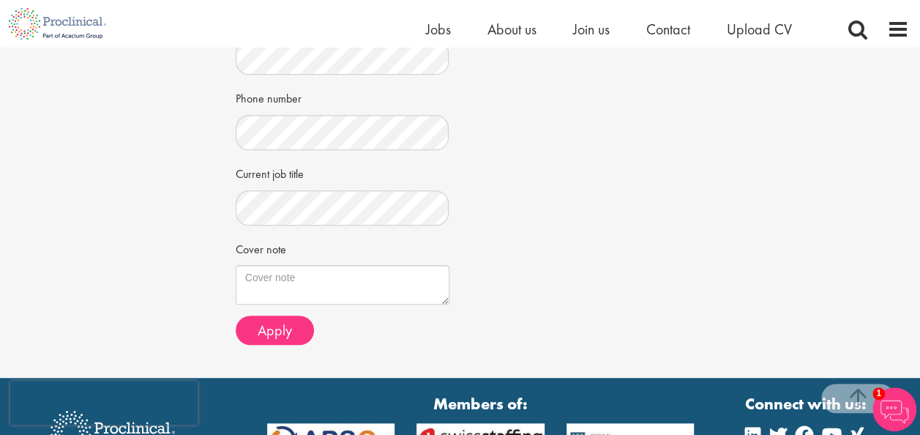
scroll to position [387, 0]
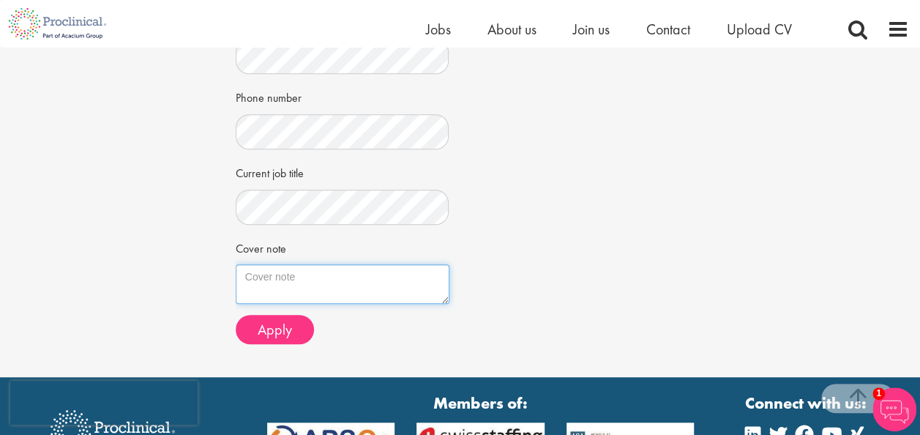
click at [288, 282] on textarea "Cover note" at bounding box center [343, 284] width 214 height 40
paste textarea "Lore ipsumdo Sitam con Adipis, Elits doe Temporinci utl Etdol Magn Aliquaenim (…"
click at [274, 282] on textarea "Cover note" at bounding box center [343, 284] width 214 height 40
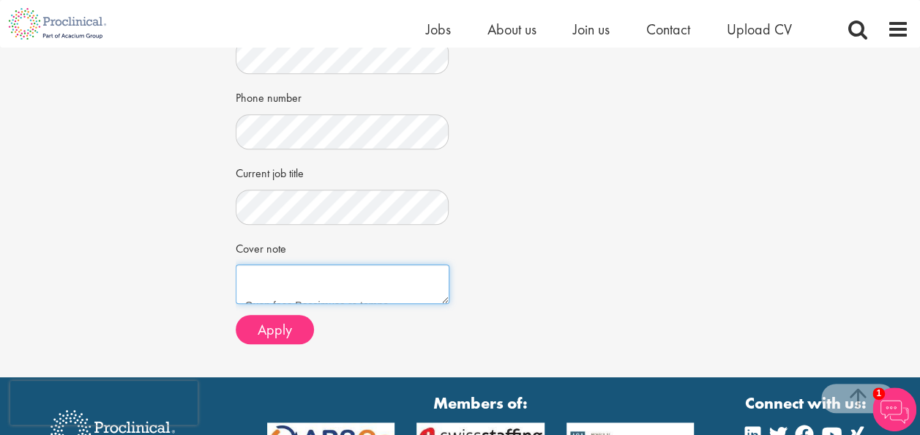
scroll to position [747, 0]
click at [278, 288] on textarea "Cover note" at bounding box center [343, 284] width 214 height 40
click at [260, 293] on textarea "Cover note" at bounding box center [343, 284] width 214 height 40
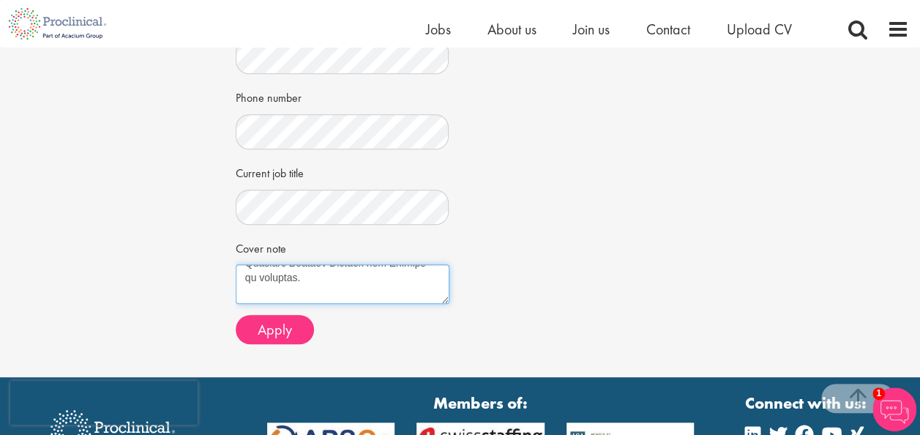
click at [270, 291] on textarea "Cover note" at bounding box center [343, 284] width 214 height 40
click at [264, 297] on textarea "Cover note" at bounding box center [343, 284] width 214 height 40
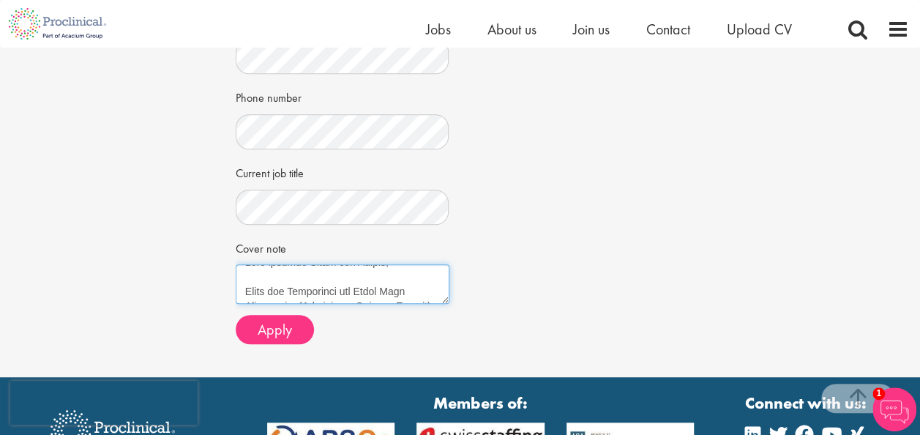
scroll to position [0, 0]
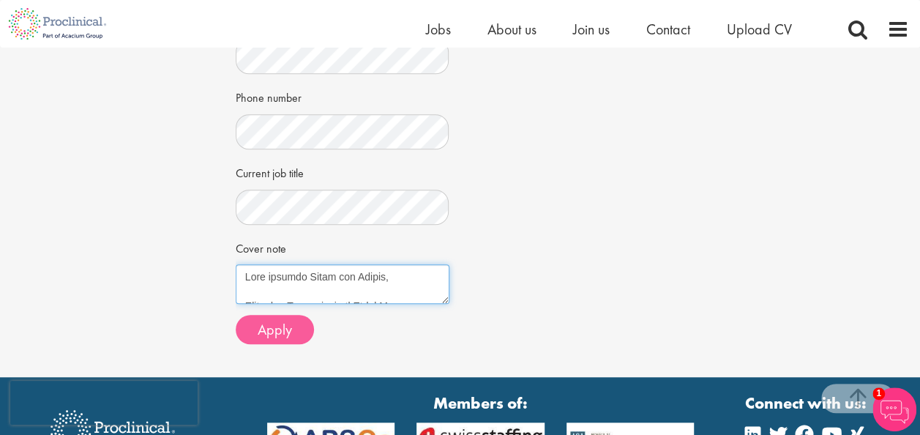
type textarea "Lore ipsumdo Sitam con Adipis, Elits doe Temporinci utl Etdol Magn Aliquaenim (…"
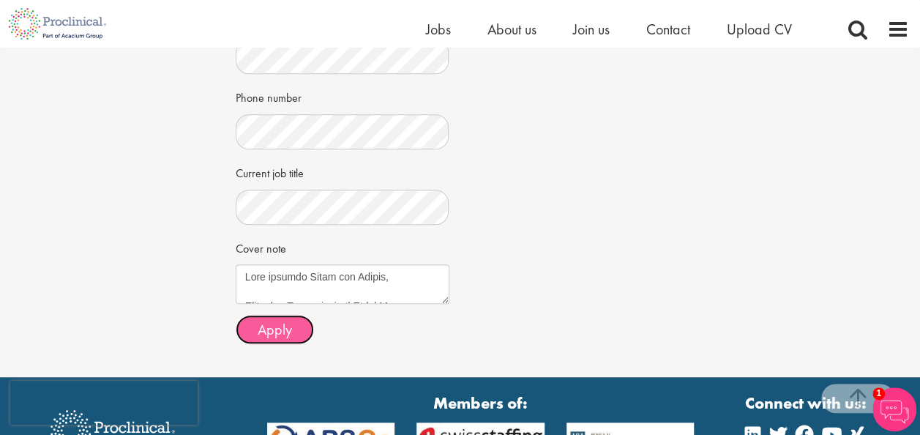
click at [288, 328] on span "Apply" at bounding box center [275, 329] width 34 height 19
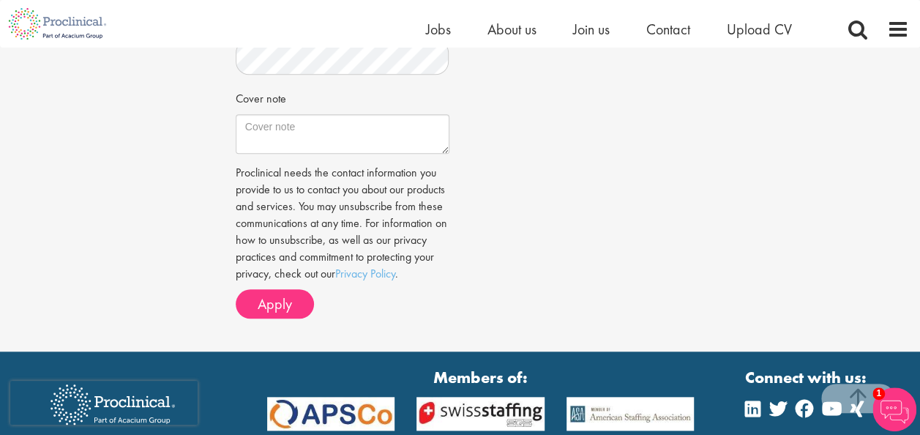
scroll to position [538, 0]
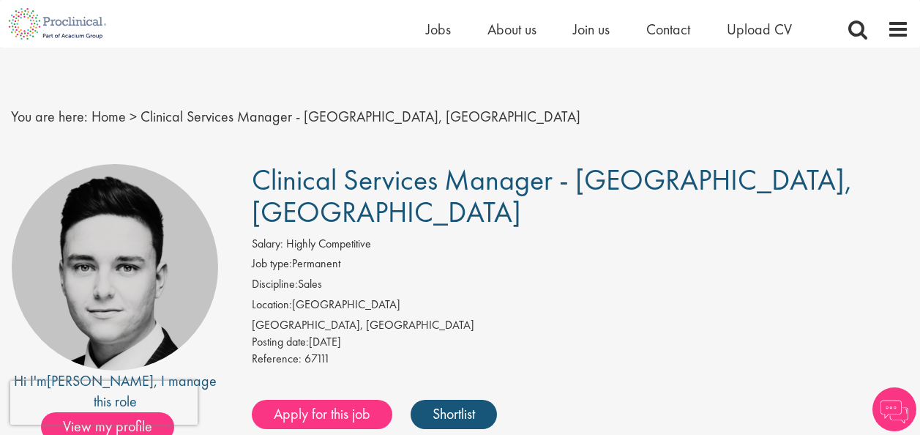
scroll to position [59, 0]
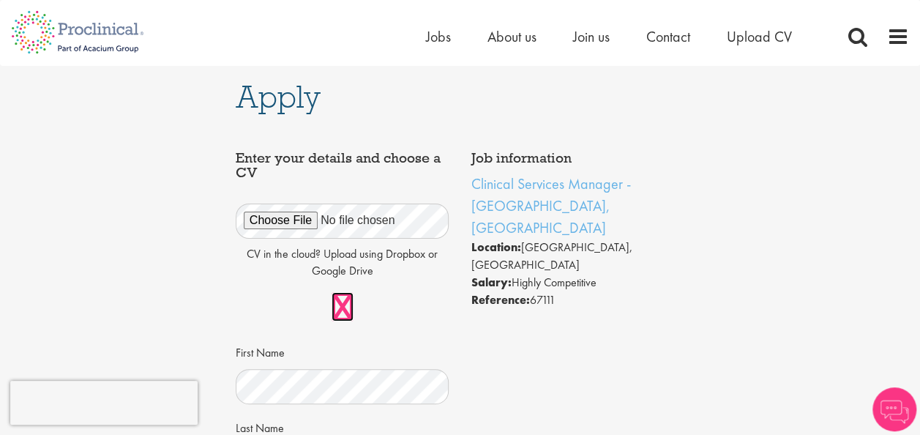
click at [345, 302] on link at bounding box center [343, 306] width 22 height 29
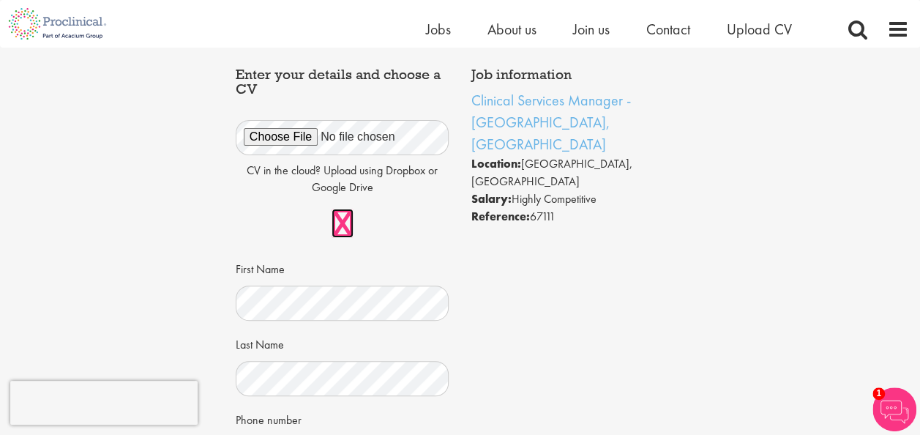
scroll to position [64, 0]
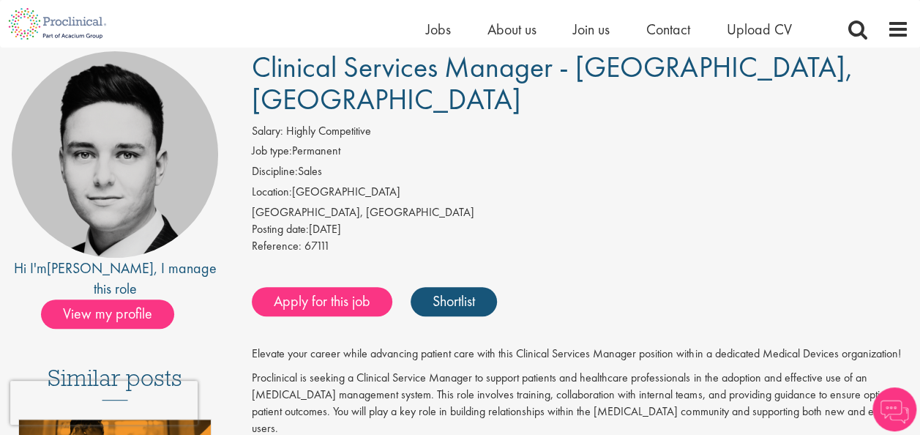
scroll to position [119, 0]
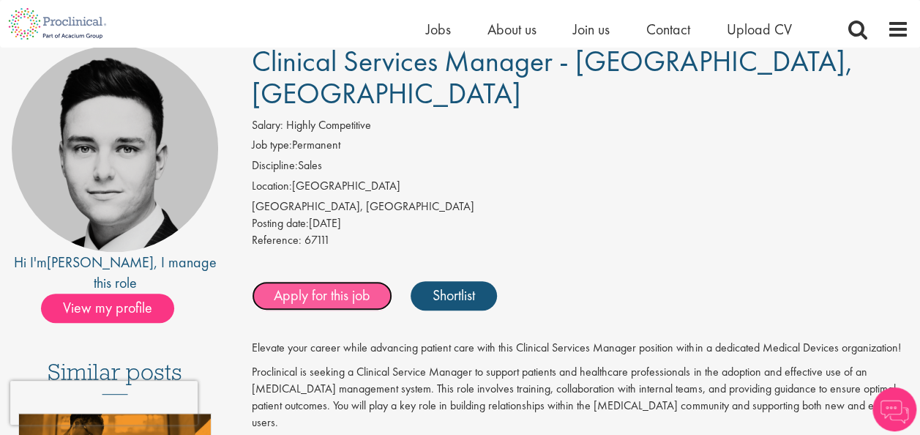
click at [356, 297] on link "Apply for this job" at bounding box center [322, 295] width 141 height 29
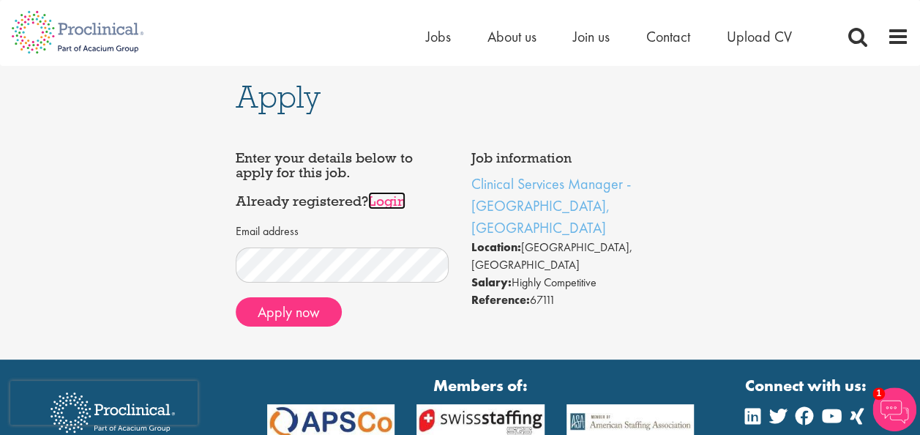
click at [400, 199] on link "Login" at bounding box center [386, 201] width 37 height 18
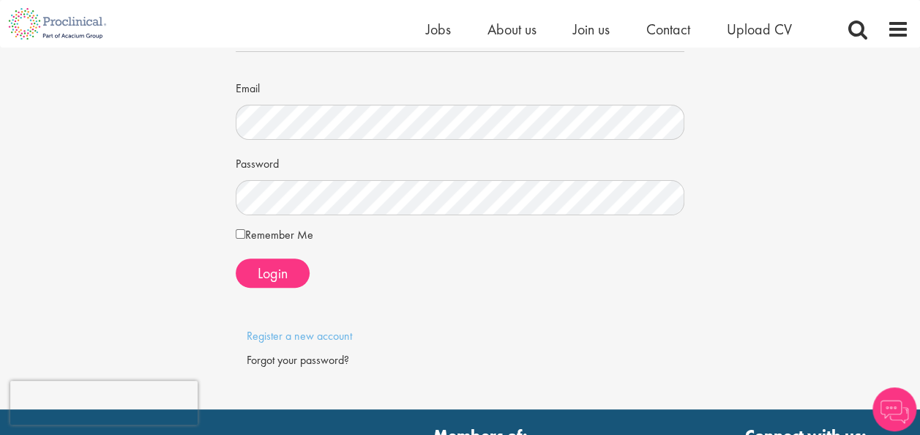
scroll to position [105, 0]
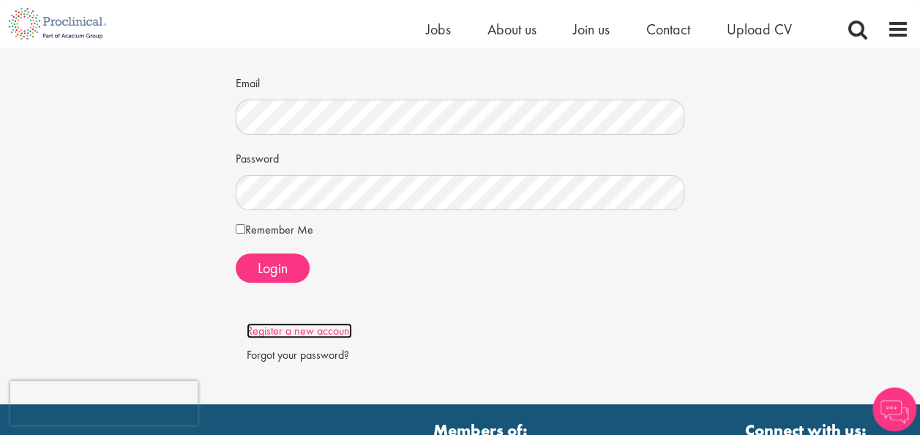
click at [310, 332] on link "Register a new account" at bounding box center [299, 330] width 105 height 15
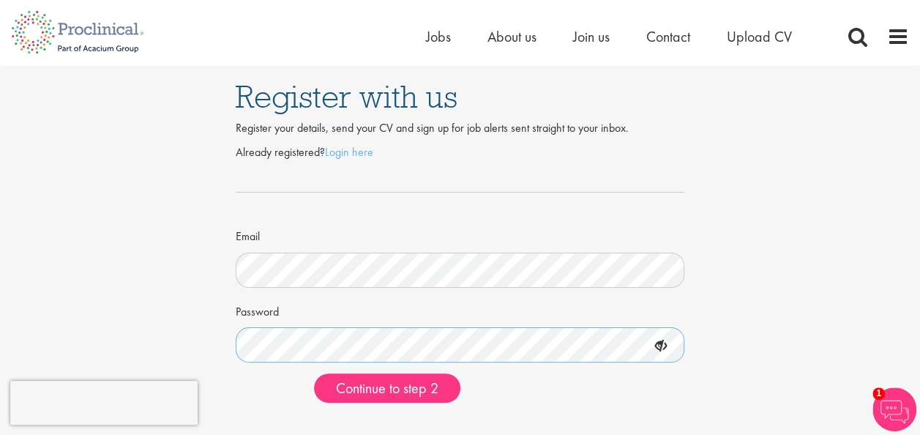
click at [314, 373] on button "Continue to step 2" at bounding box center [387, 387] width 146 height 29
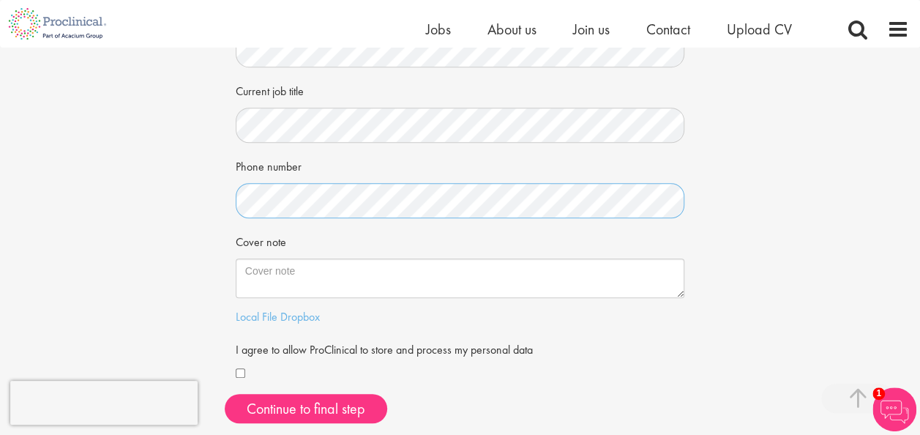
scroll to position [288, 0]
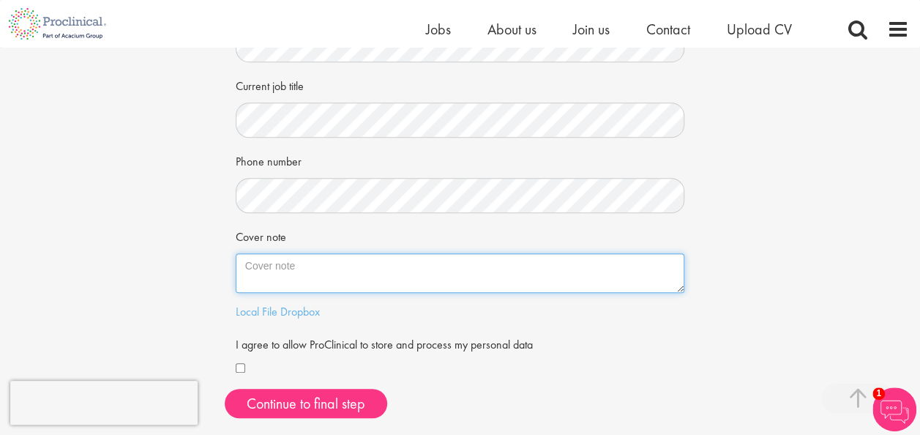
click at [269, 266] on textarea "Cover note" at bounding box center [460, 273] width 449 height 40
paste textarea "Sehr geehrte Damen und Herren, Durch die Empfehlung von Herrn Timo Hollenberg (…"
click at [269, 266] on textarea "Cover note" at bounding box center [460, 273] width 449 height 40
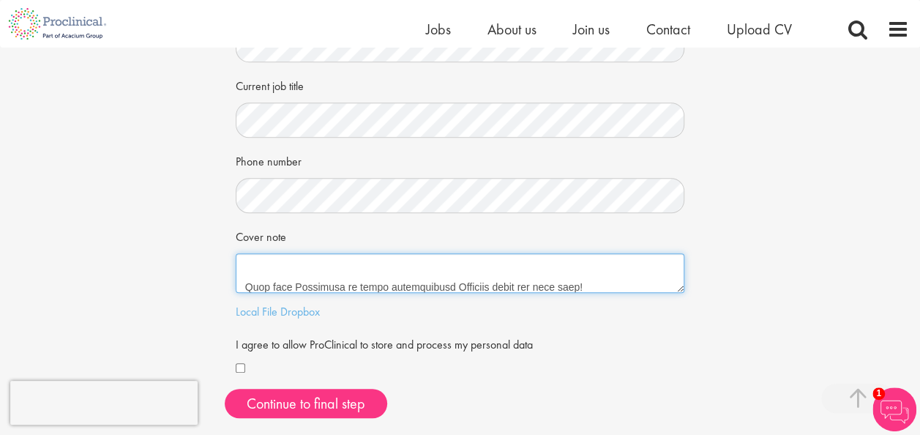
click at [269, 266] on textarea "Cover note" at bounding box center [460, 273] width 449 height 40
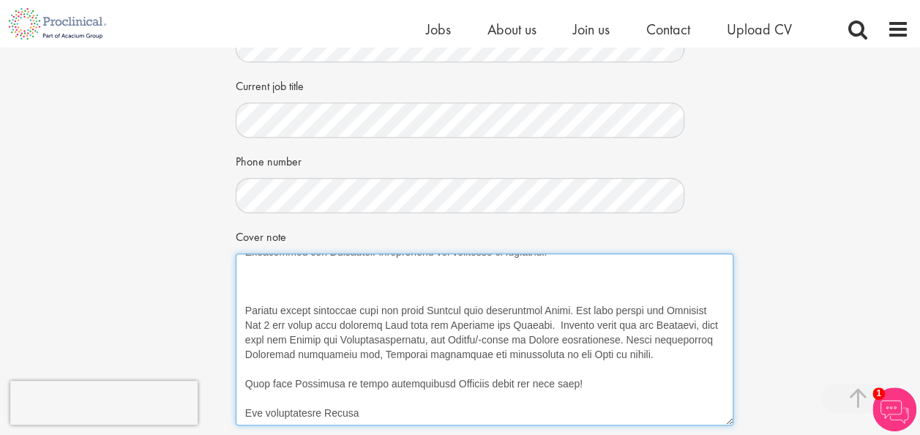
scroll to position [277, 0]
drag, startPoint x: 681, startPoint y: 286, endPoint x: 730, endPoint y: 419, distance: 142.2
click at [730, 419] on textarea "Cover note" at bounding box center [485, 339] width 498 height 172
click at [359, 415] on textarea "Cover note" at bounding box center [485, 339] width 498 height 172
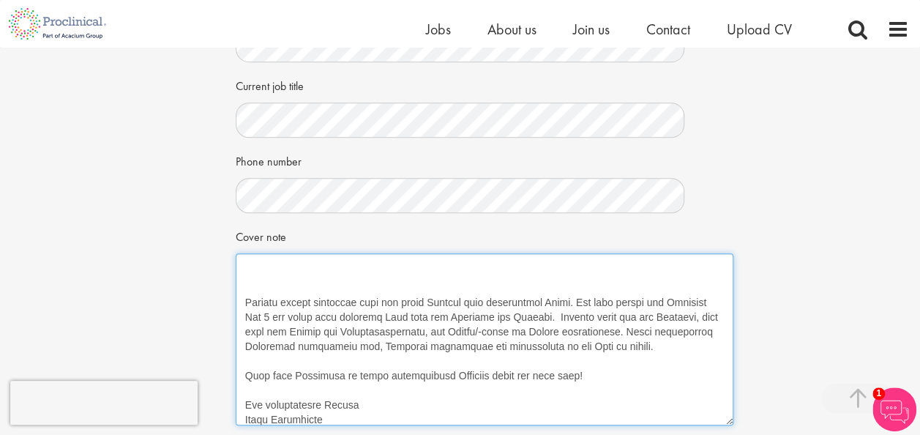
click at [359, 272] on textarea "Cover note" at bounding box center [485, 339] width 498 height 172
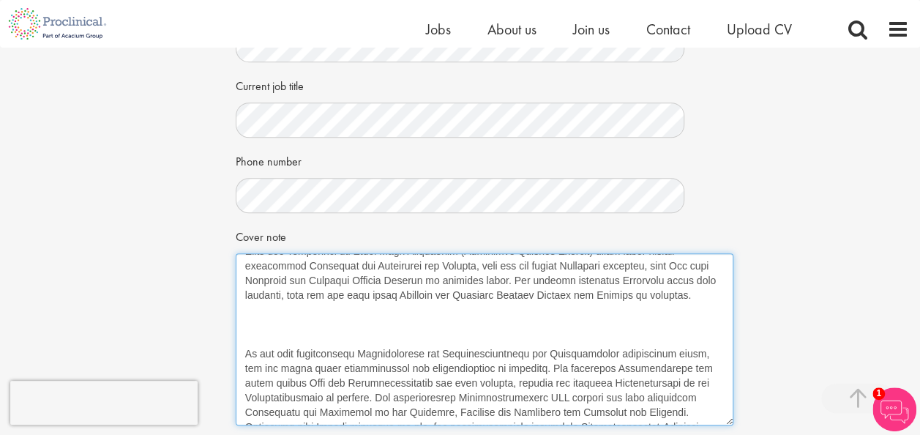
scroll to position [72, 0]
click at [365, 332] on textarea "Cover note" at bounding box center [485, 339] width 498 height 172
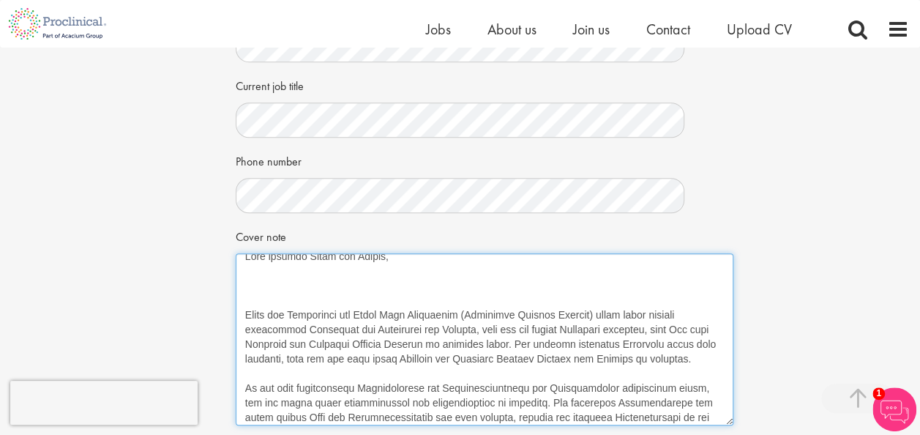
scroll to position [0, 0]
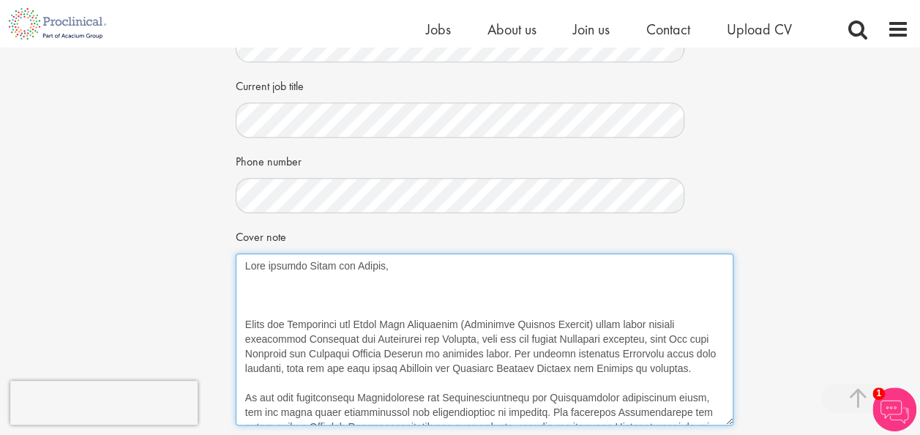
click at [344, 300] on textarea "Cover note" at bounding box center [485, 339] width 498 height 172
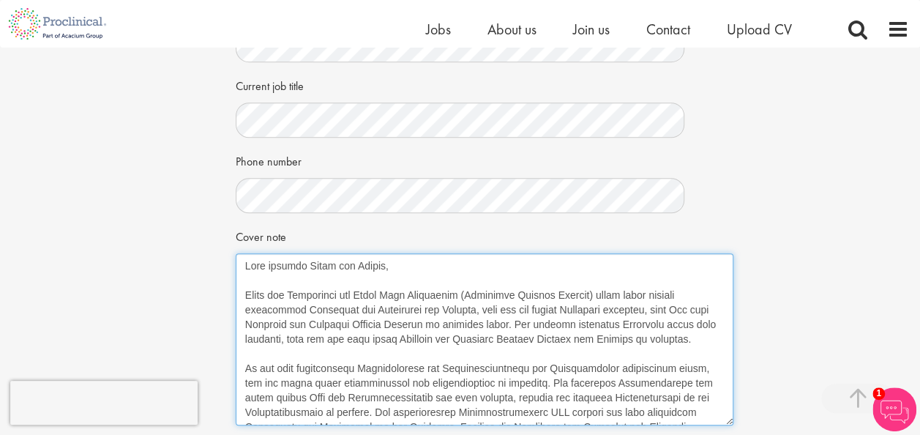
click at [249, 297] on textarea "Cover note" at bounding box center [485, 339] width 498 height 172
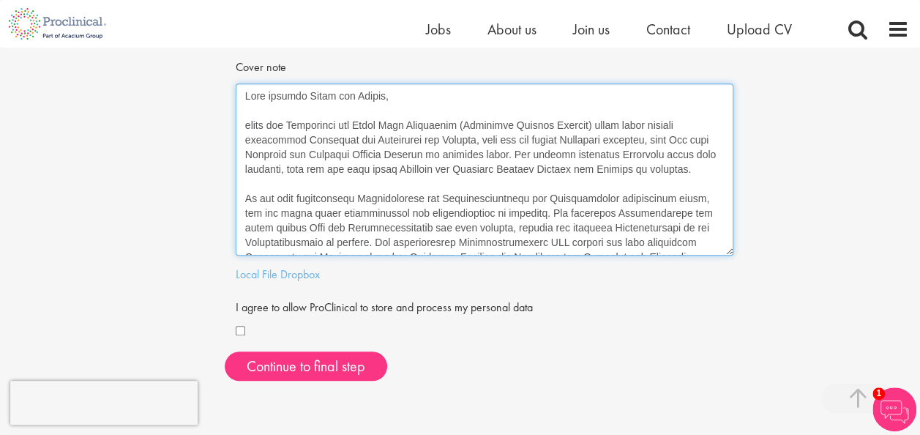
scroll to position [458, 0]
type textarea "Sehr geehrte Damen und Herren, durch die Empfehlung von Herrn Timo Hollenberg (…"
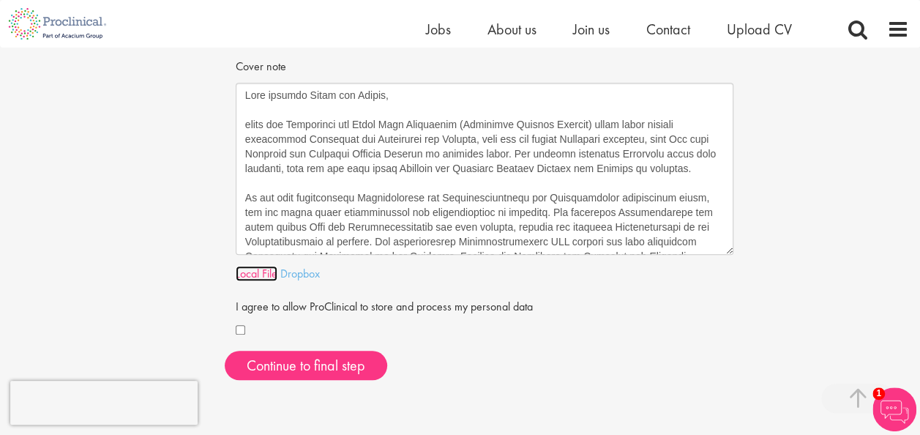
click at [261, 276] on link "Local File" at bounding box center [257, 273] width 42 height 15
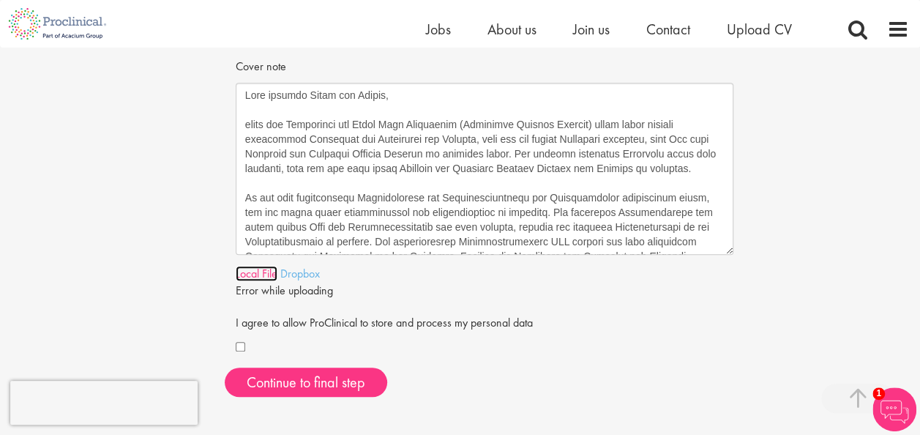
click at [261, 275] on link "Local File" at bounding box center [257, 273] width 42 height 15
